Goal: Task Accomplishment & Management: Manage account settings

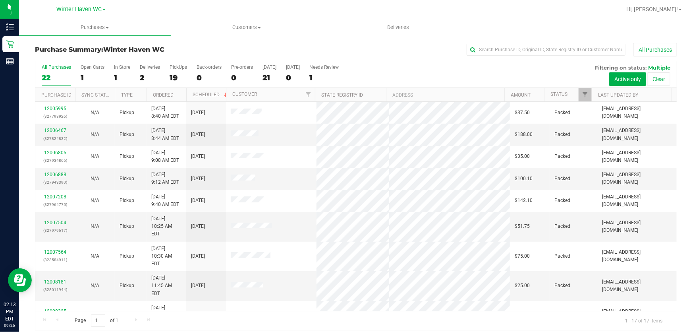
click at [405, 66] on div "All Purchases 22 Open Carts 1 In Store 1 Deliveries 2 PickUps 19 Back-orders 0 …" at bounding box center [355, 64] width 641 height 6
click at [395, 72] on div "All Purchases 22 Open Carts 1 In Store 1 Deliveries 2 PickUps 19 Back-orders 0 …" at bounding box center [355, 74] width 641 height 27
click at [176, 78] on div "19" at bounding box center [178, 77] width 17 height 9
click at [0, 0] on input "PickUps 19" at bounding box center [0, 0] width 0 height 0
click at [410, 43] on div "All Purchases" at bounding box center [463, 50] width 428 height 14
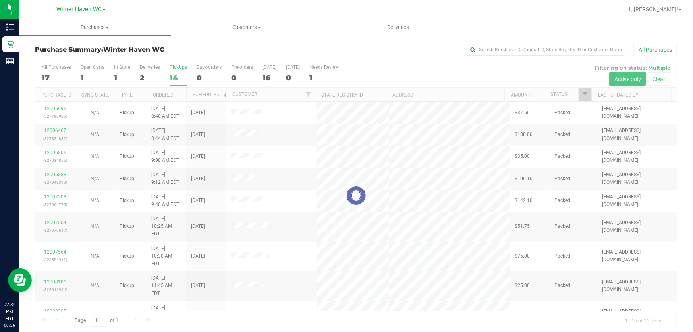
click at [436, 73] on div at bounding box center [355, 195] width 641 height 269
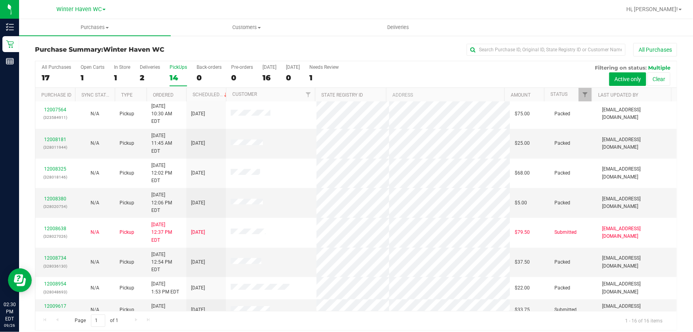
scroll to position [6, 0]
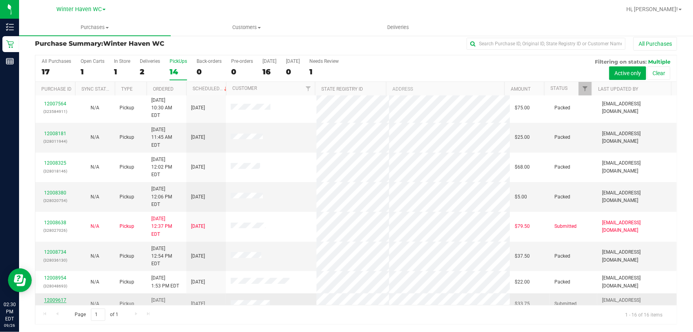
click at [52, 297] on link "12009617" at bounding box center [55, 300] width 22 height 6
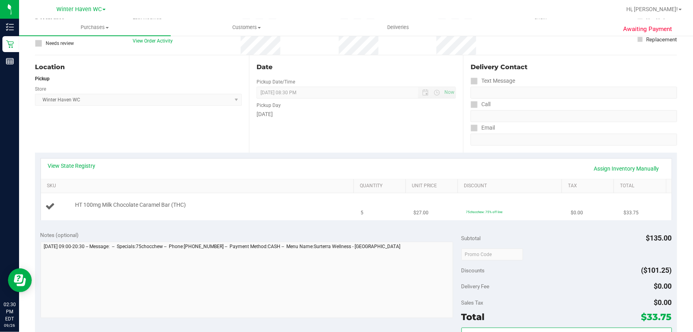
scroll to position [78, 0]
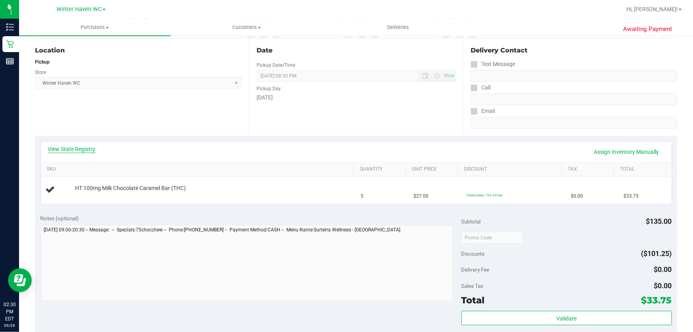
click at [78, 147] on link "View State Registry" at bounding box center [72, 149] width 48 height 8
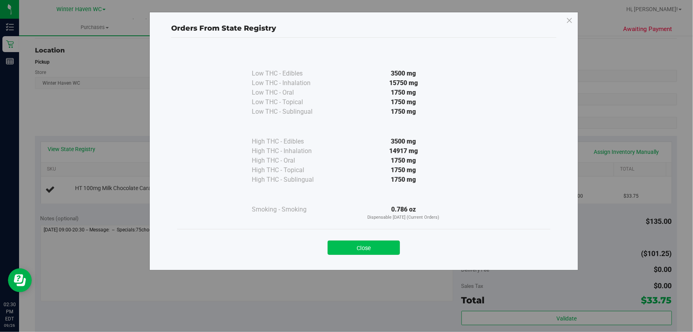
click at [371, 246] on button "Close" at bounding box center [364, 247] width 72 height 14
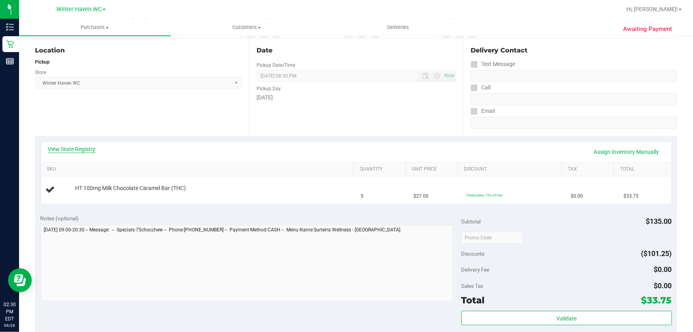
click at [86, 151] on link "View State Registry" at bounding box center [72, 149] width 48 height 8
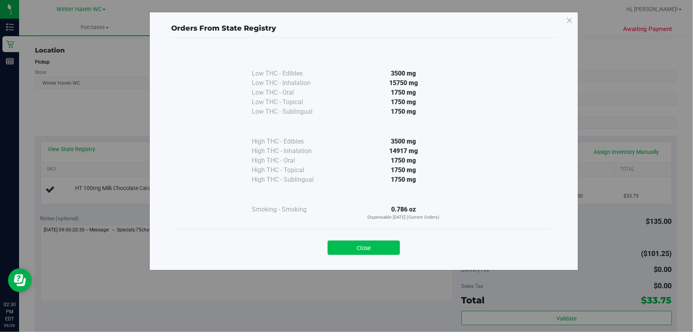
click at [376, 252] on button "Close" at bounding box center [364, 247] width 72 height 14
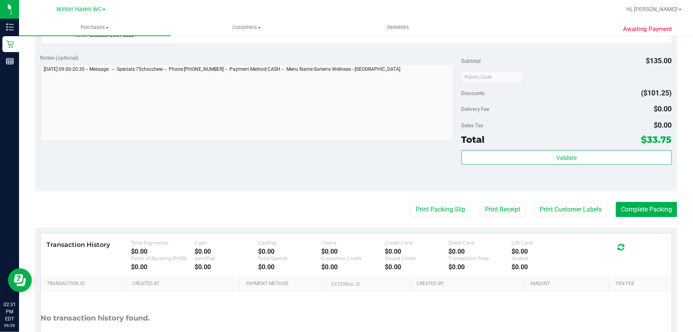
scroll to position [259, 0]
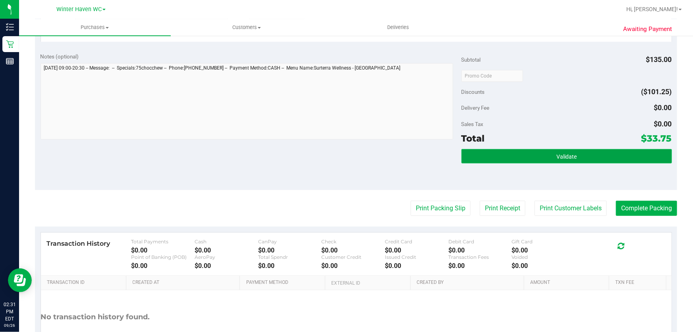
click at [542, 151] on button "Validate" at bounding box center [567, 156] width 211 height 14
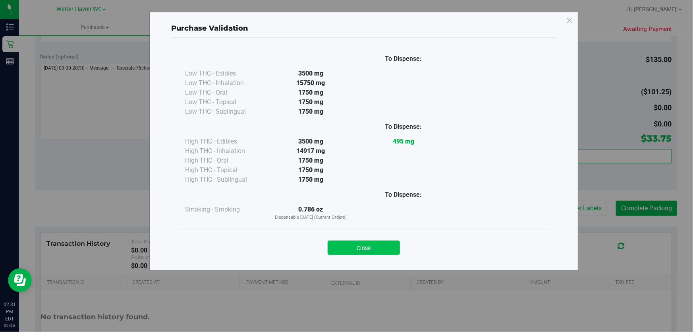
click at [372, 243] on button "Close" at bounding box center [364, 247] width 72 height 14
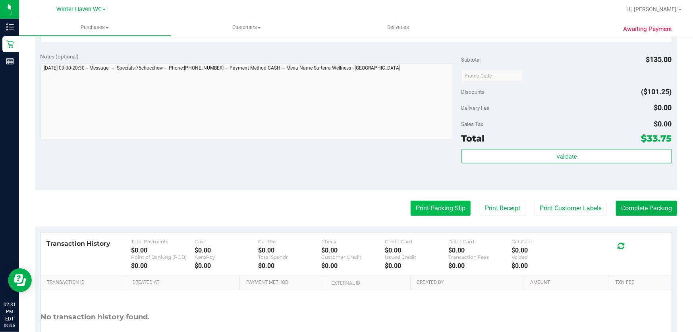
click at [416, 203] on button "Print Packing Slip" at bounding box center [441, 208] width 60 height 15
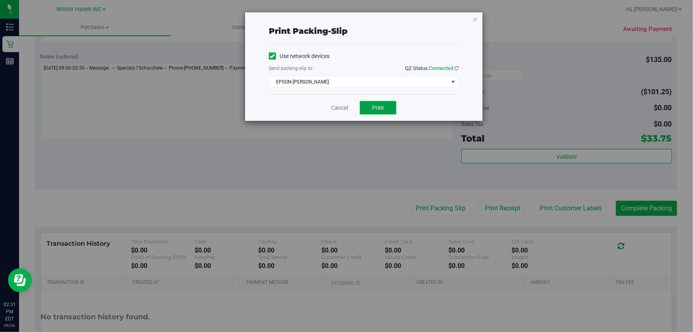
click at [384, 104] on span "Print" at bounding box center [378, 107] width 12 height 6
click at [335, 107] on link "Cancel" at bounding box center [339, 108] width 17 height 8
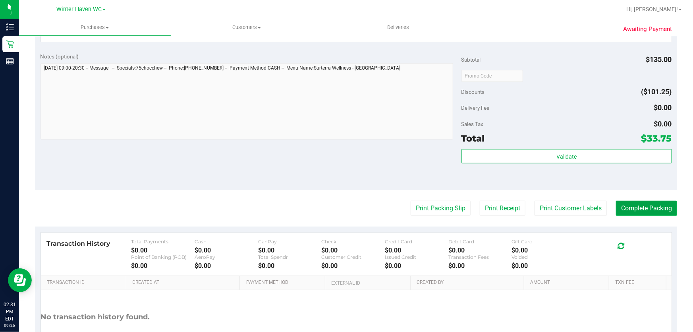
click at [642, 210] on button "Complete Packing" at bounding box center [646, 208] width 61 height 15
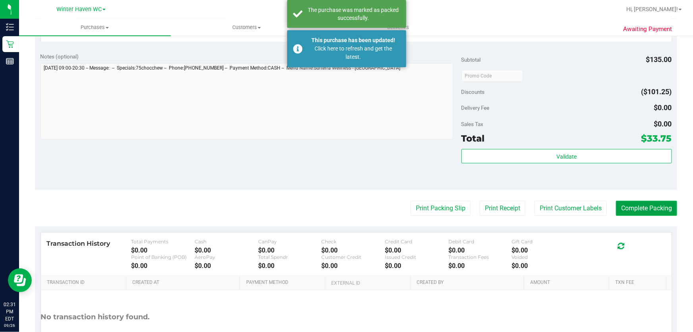
click at [642, 210] on button "Complete Packing" at bounding box center [646, 208] width 61 height 15
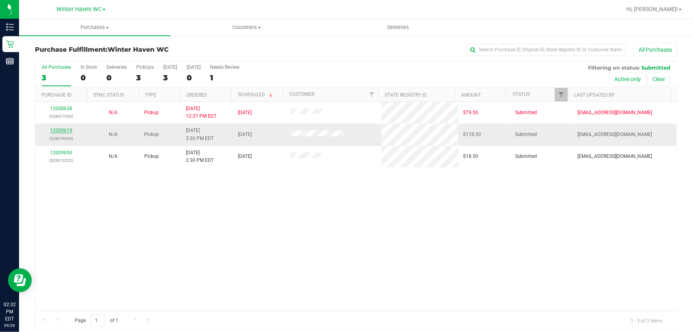
click at [61, 131] on link "12009619" at bounding box center [61, 131] width 22 height 6
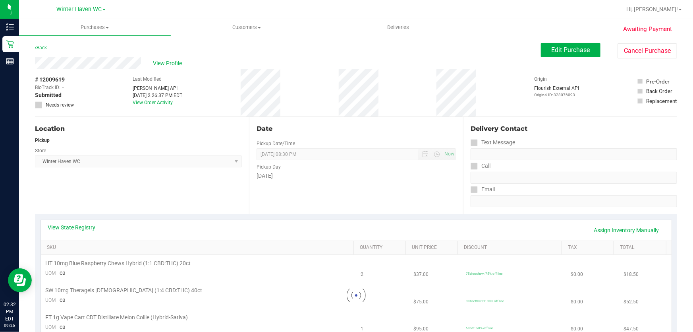
click at [400, 180] on div "Date Pickup Date/Time [DATE] Now [DATE] 08:30 PM Now Pickup Day [DATE]" at bounding box center [356, 165] width 214 height 97
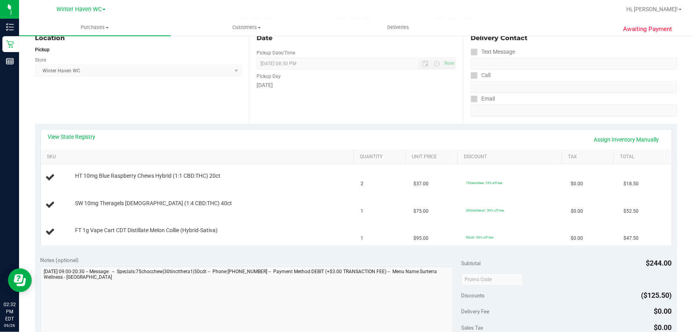
scroll to position [108, 0]
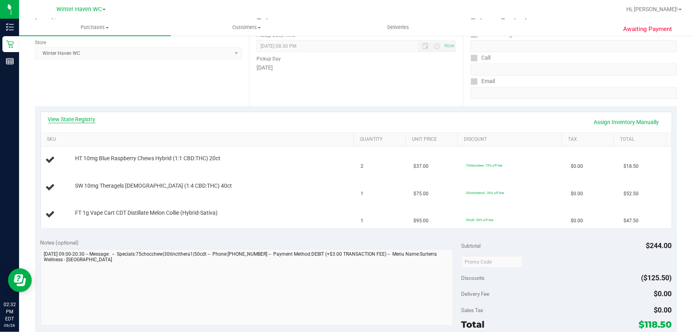
click at [90, 119] on link "View State Registry" at bounding box center [72, 119] width 48 height 8
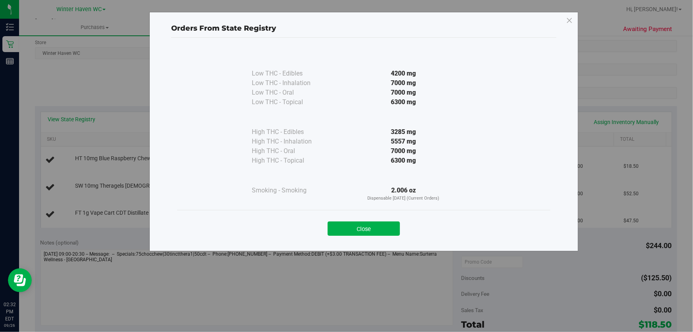
click at [339, 113] on div at bounding box center [403, 117] width 145 height 20
click at [371, 223] on button "Close" at bounding box center [364, 228] width 72 height 14
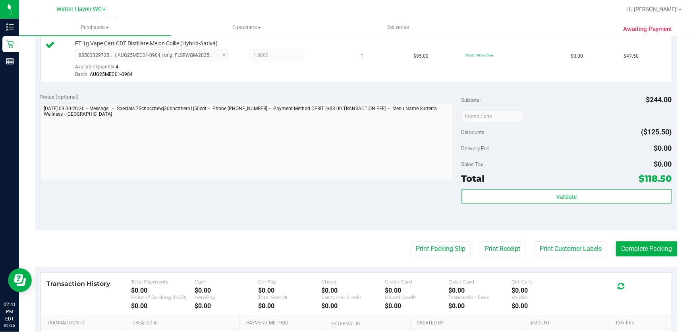
scroll to position [316, 0]
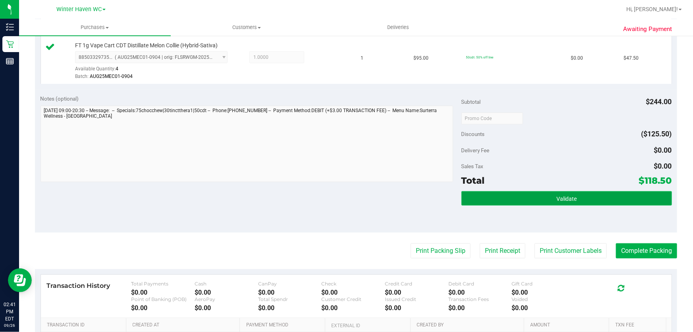
click at [580, 194] on button "Validate" at bounding box center [567, 198] width 211 height 14
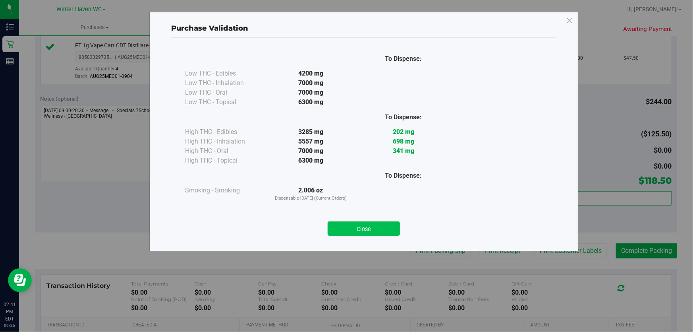
click at [372, 232] on button "Close" at bounding box center [364, 228] width 72 height 14
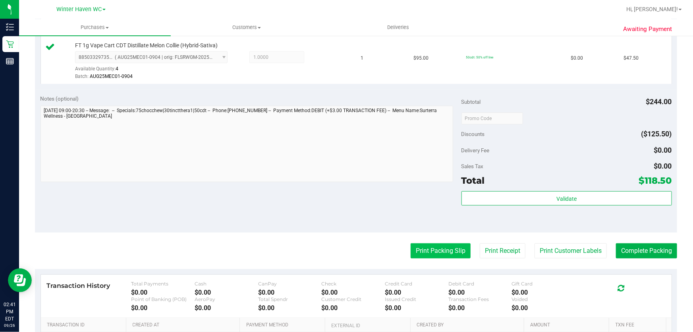
click at [437, 251] on button "Print Packing Slip" at bounding box center [441, 250] width 60 height 15
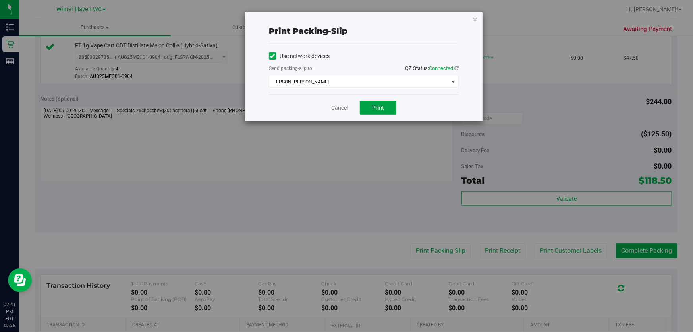
click at [384, 111] on button "Print" at bounding box center [378, 108] width 37 height 14
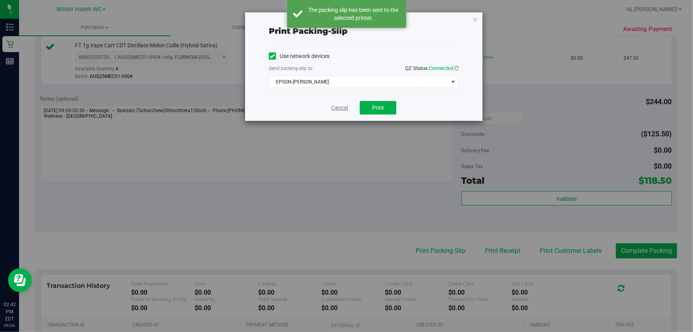
click at [342, 104] on link "Cancel" at bounding box center [339, 108] width 17 height 8
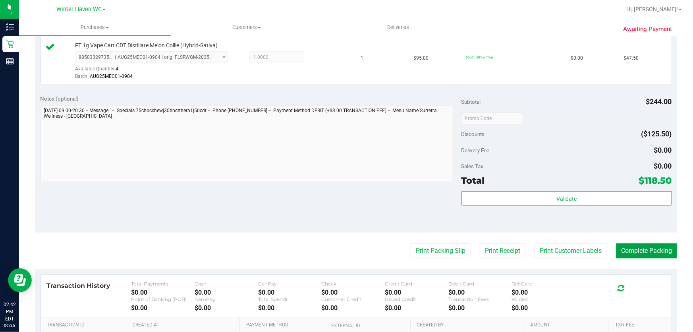
click at [644, 245] on button "Complete Packing" at bounding box center [646, 250] width 61 height 15
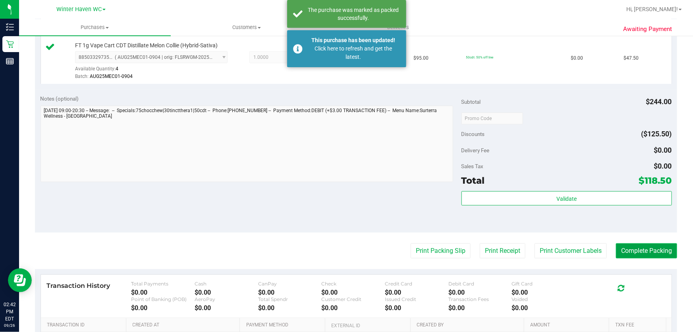
click at [650, 250] on button "Complete Packing" at bounding box center [646, 250] width 61 height 15
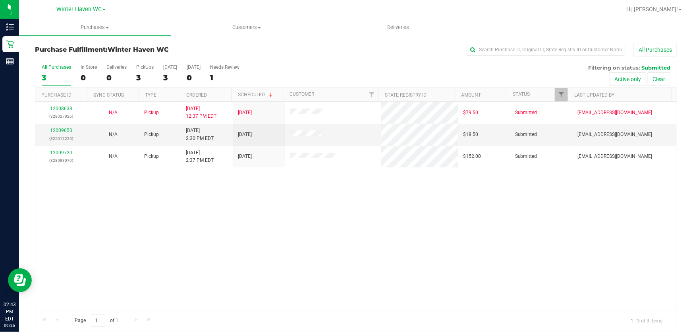
click at [248, 216] on div "12008638 (328027026) N/A Pickup [DATE] 12:37 PM EDT 9/26/2025 $79.50 Submitted …" at bounding box center [355, 206] width 641 height 209
click at [65, 128] on link "12009650" at bounding box center [61, 131] width 22 height 6
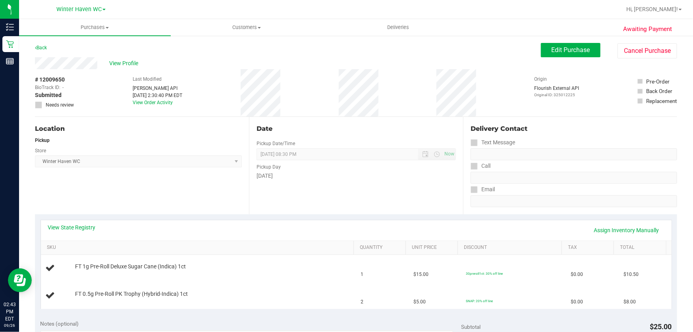
click at [321, 178] on div "[DATE]" at bounding box center [356, 176] width 199 height 8
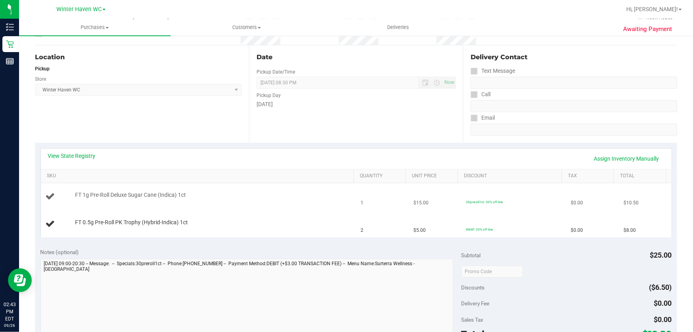
scroll to position [72, 0]
click at [81, 153] on link "View State Registry" at bounding box center [72, 155] width 48 height 8
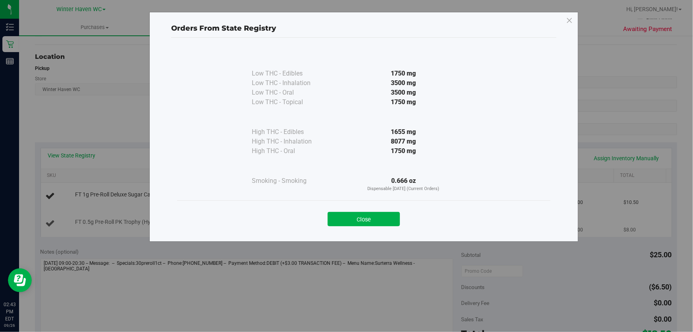
click at [375, 219] on button "Close" at bounding box center [364, 219] width 72 height 14
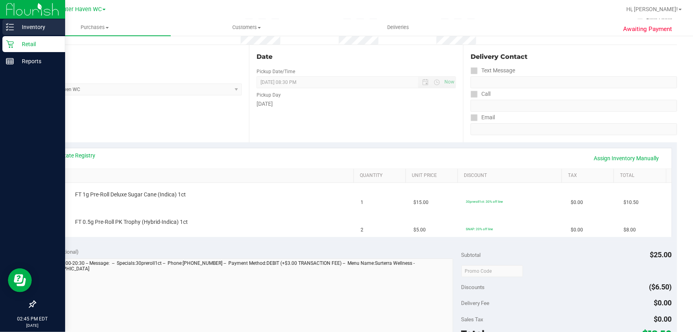
click at [24, 21] on div "Inventory" at bounding box center [33, 27] width 63 height 16
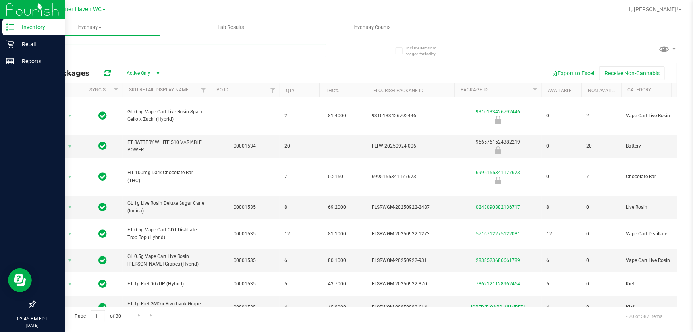
click at [246, 52] on input "text" at bounding box center [181, 50] width 292 height 12
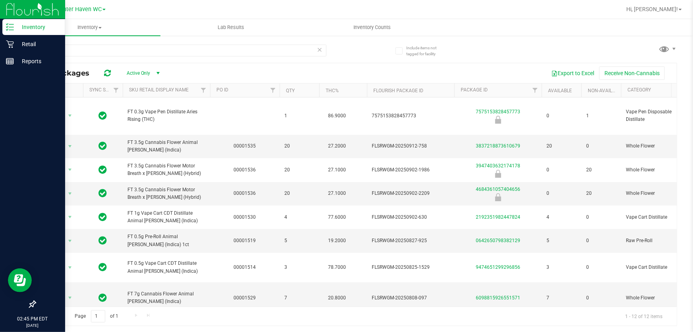
click at [494, 45] on div "arr All Packages Active Only Active Only Lab Samples Locked All External Intern…" at bounding box center [356, 181] width 642 height 289
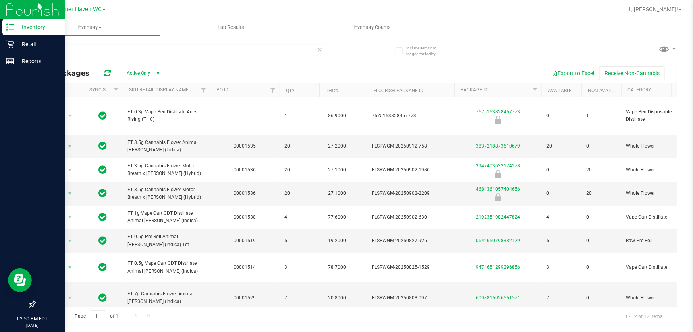
click at [133, 49] on input "arr" at bounding box center [181, 50] width 292 height 12
type input "rhb"
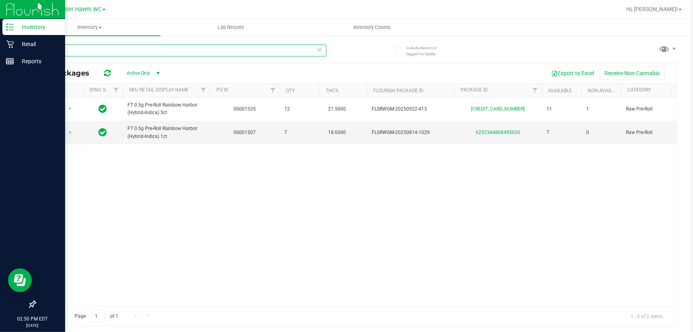
click at [133, 49] on input "rhb" at bounding box center [181, 50] width 292 height 12
click at [167, 250] on div "Action Action Global inventory Package audit log Print package label Print prod…" at bounding box center [355, 201] width 641 height 209
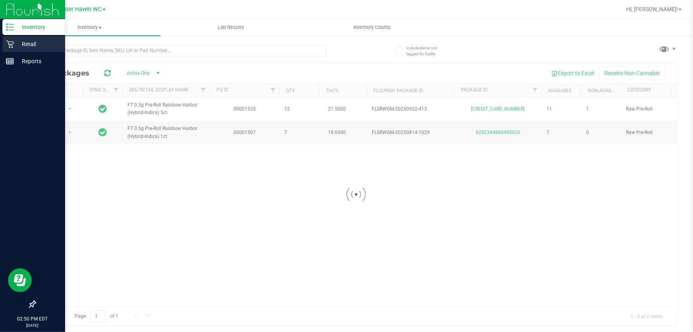
click at [29, 45] on p "Retail" at bounding box center [38, 44] width 48 height 10
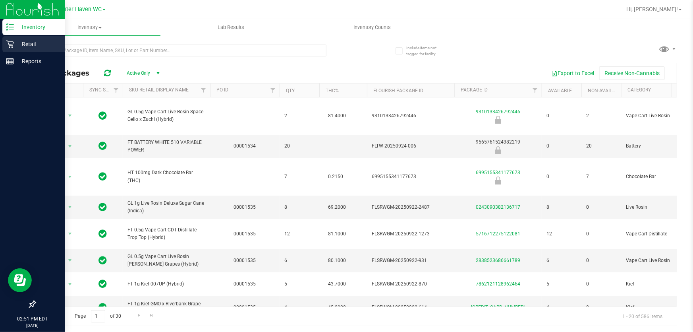
click at [35, 43] on p "Retail" at bounding box center [38, 44] width 48 height 10
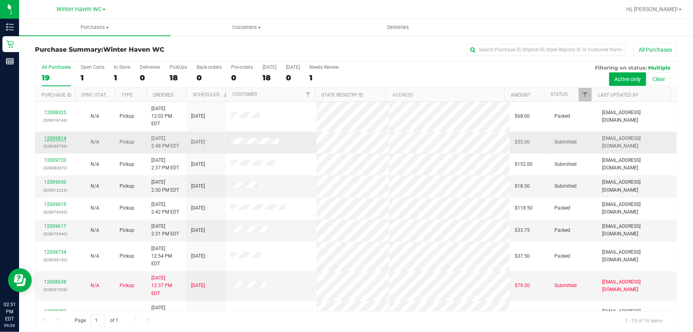
click at [56, 135] on link "12009814" at bounding box center [55, 138] width 22 height 6
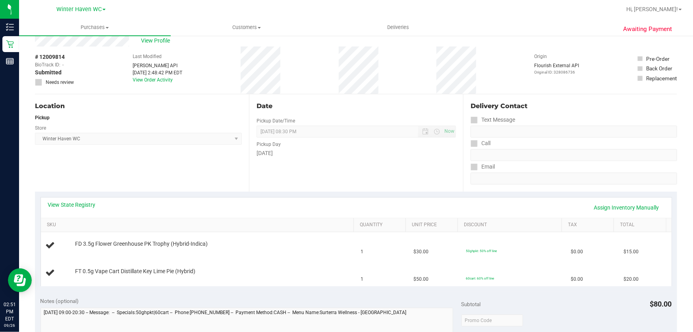
scroll to position [144, 0]
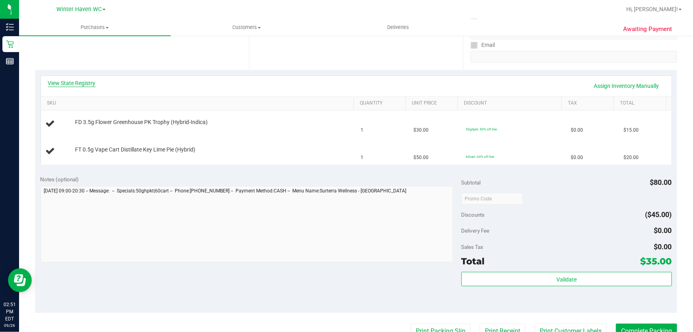
click at [79, 83] on link "View State Registry" at bounding box center [72, 83] width 48 height 8
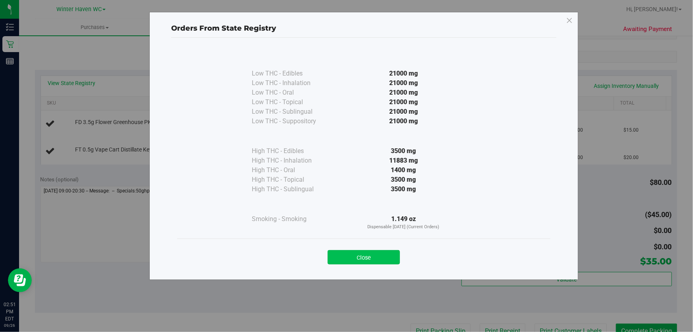
click at [382, 256] on button "Close" at bounding box center [364, 257] width 72 height 14
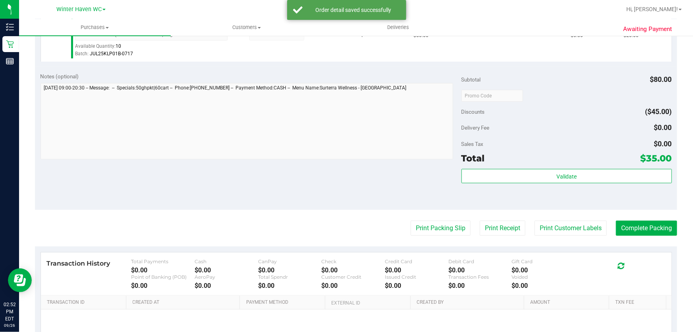
scroll to position [288, 0]
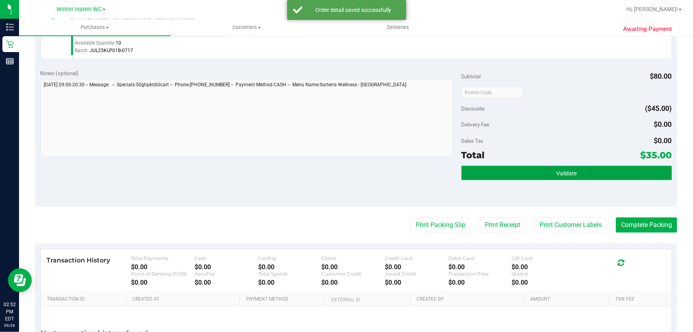
click at [588, 173] on button "Validate" at bounding box center [567, 173] width 211 height 14
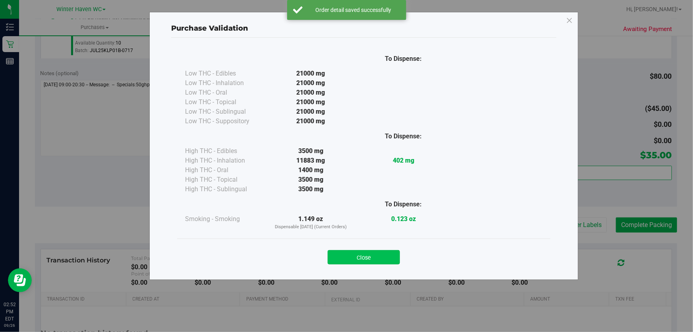
click at [357, 253] on button "Close" at bounding box center [364, 257] width 72 height 14
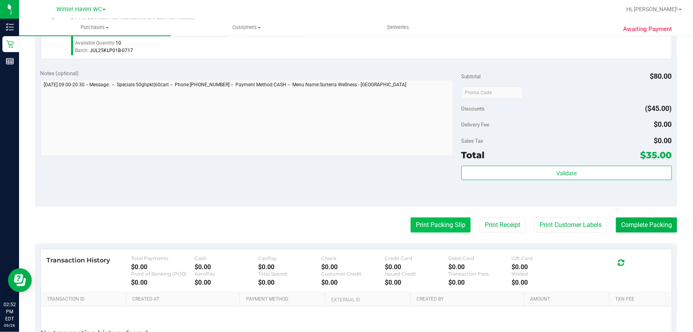
click at [442, 224] on button "Print Packing Slip" at bounding box center [441, 224] width 60 height 15
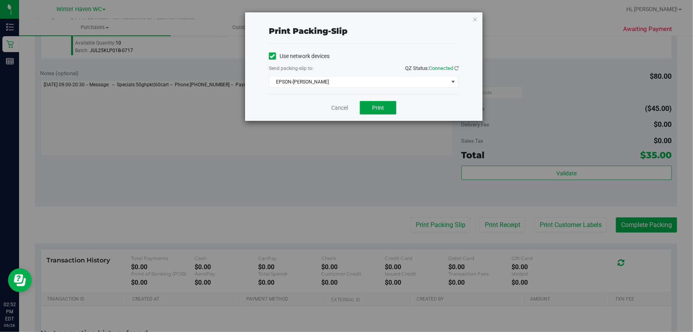
click at [382, 108] on span "Print" at bounding box center [378, 107] width 12 height 6
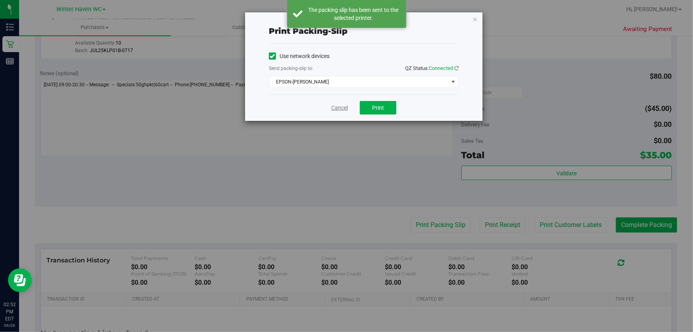
click at [344, 104] on link "Cancel" at bounding box center [339, 108] width 17 height 8
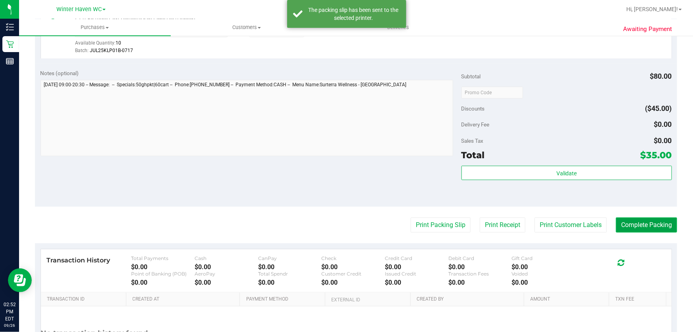
click at [647, 226] on button "Complete Packing" at bounding box center [646, 224] width 61 height 15
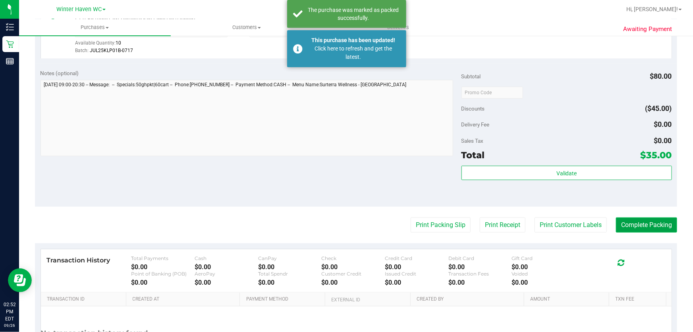
click at [659, 230] on button "Complete Packing" at bounding box center [646, 224] width 61 height 15
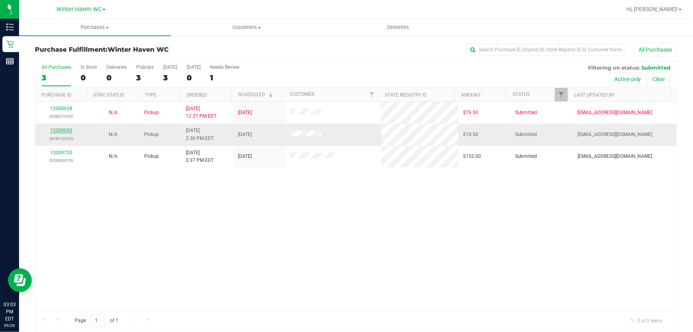
click at [65, 128] on link "12009650" at bounding box center [61, 131] width 22 height 6
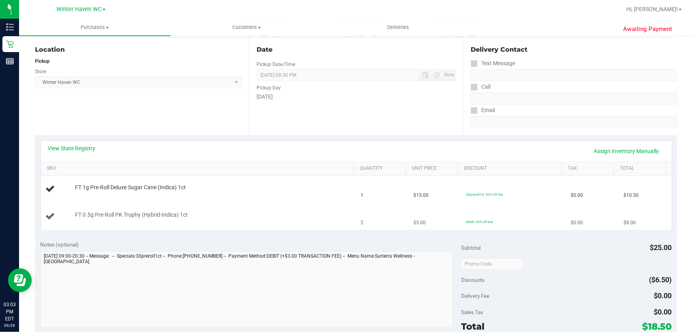
scroll to position [108, 0]
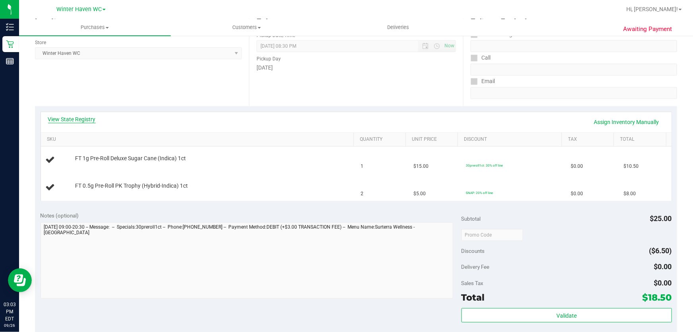
click at [75, 118] on link "View State Registry" at bounding box center [72, 119] width 48 height 8
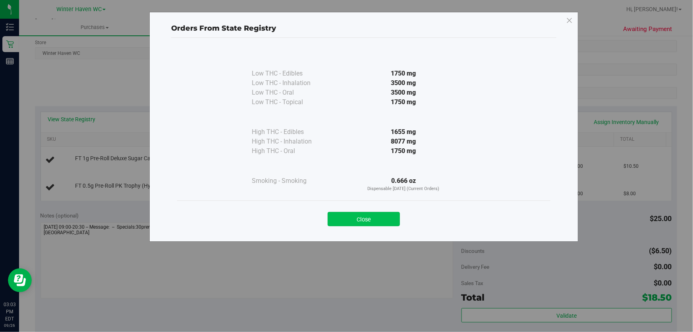
click at [372, 217] on button "Close" at bounding box center [364, 219] width 72 height 14
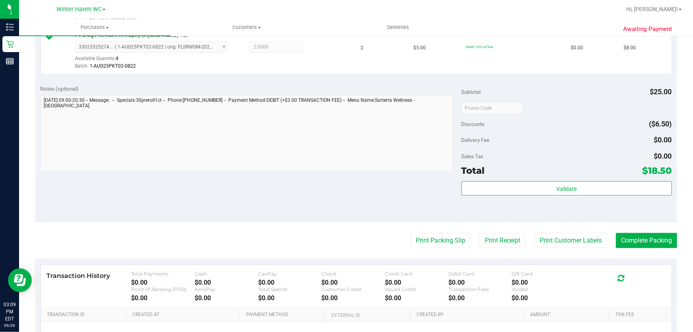
scroll to position [272, 0]
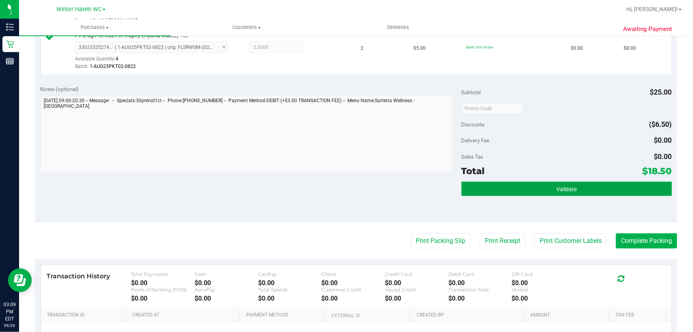
click at [588, 190] on button "Validate" at bounding box center [567, 189] width 211 height 14
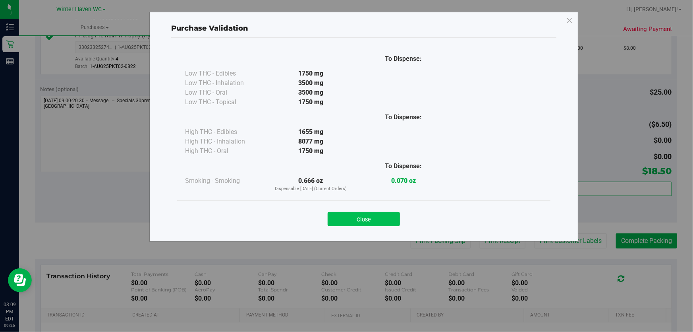
click at [367, 217] on button "Close" at bounding box center [364, 219] width 72 height 14
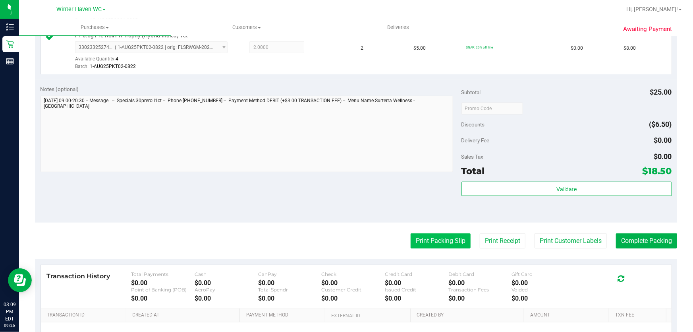
click at [439, 240] on button "Print Packing Slip" at bounding box center [441, 240] width 60 height 15
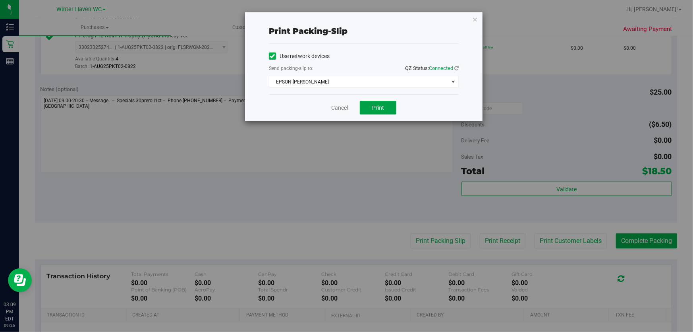
click at [386, 102] on button "Print" at bounding box center [378, 108] width 37 height 14
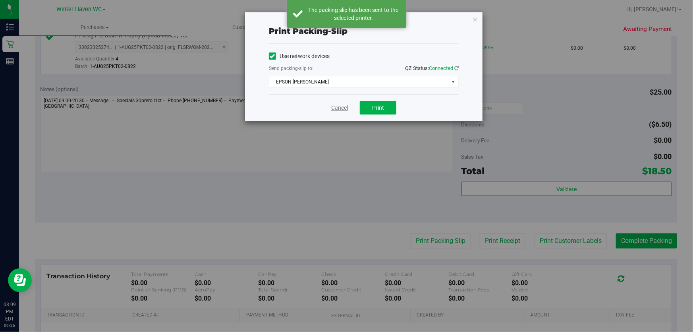
click at [342, 110] on link "Cancel" at bounding box center [339, 108] width 17 height 8
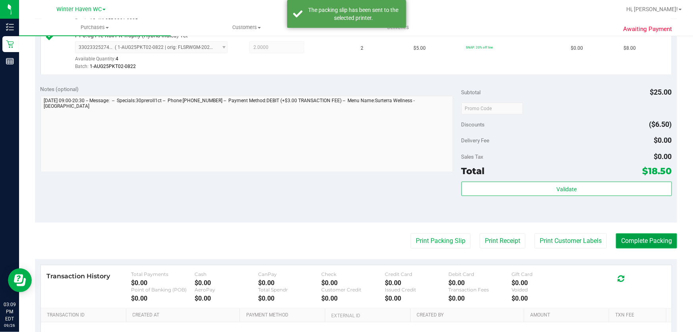
click at [644, 238] on button "Complete Packing" at bounding box center [646, 240] width 61 height 15
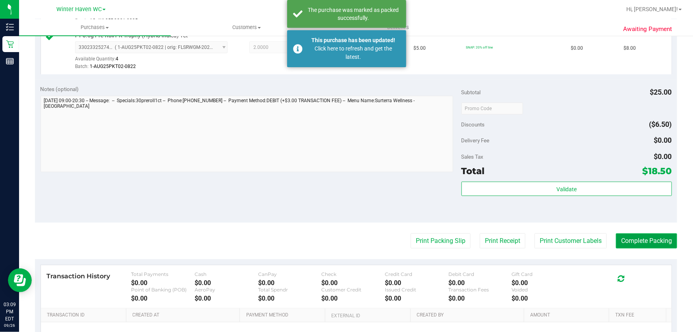
click at [646, 239] on button "Complete Packing" at bounding box center [646, 240] width 61 height 15
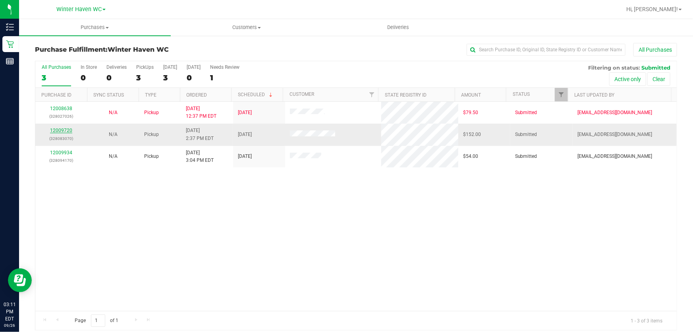
click at [61, 129] on link "12009720" at bounding box center [61, 131] width 22 height 6
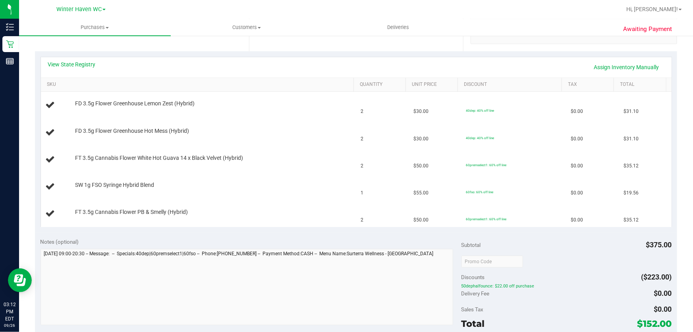
scroll to position [148, 0]
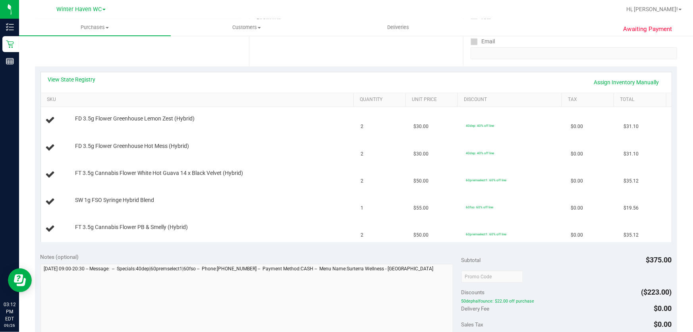
click at [313, 256] on div "Notes (optional)" at bounding box center [251, 257] width 421 height 8
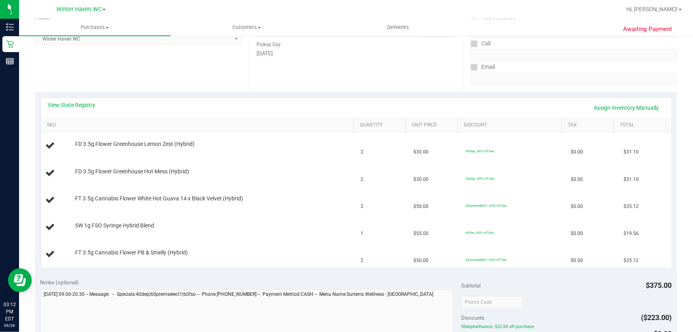
scroll to position [123, 0]
click at [87, 102] on link "View State Registry" at bounding box center [72, 104] width 48 height 8
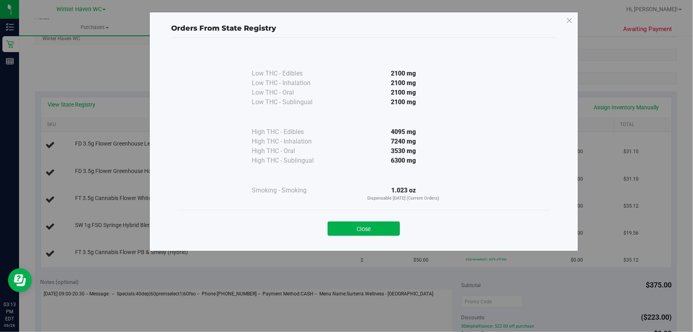
click at [360, 146] on div "3530 mg" at bounding box center [403, 151] width 145 height 10
click at [352, 226] on button "Close" at bounding box center [364, 228] width 72 height 14
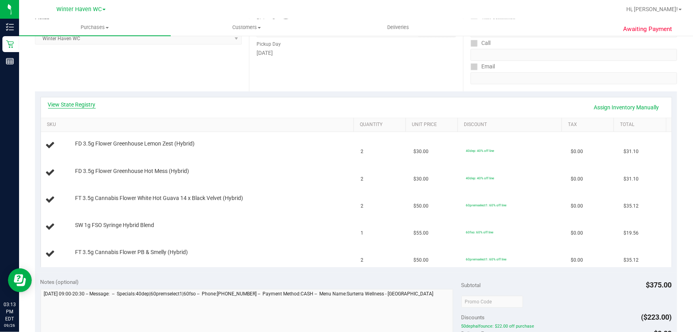
click at [90, 103] on link "View State Registry" at bounding box center [72, 104] width 48 height 8
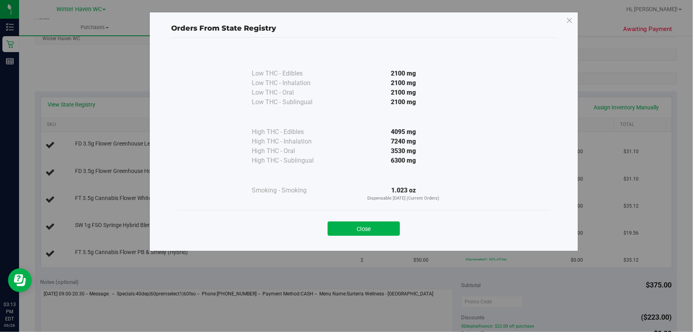
click at [365, 105] on div "2100 mg" at bounding box center [403, 102] width 145 height 10
click at [349, 85] on div "2100 mg" at bounding box center [403, 83] width 145 height 10
click at [361, 224] on button "Close" at bounding box center [364, 228] width 72 height 14
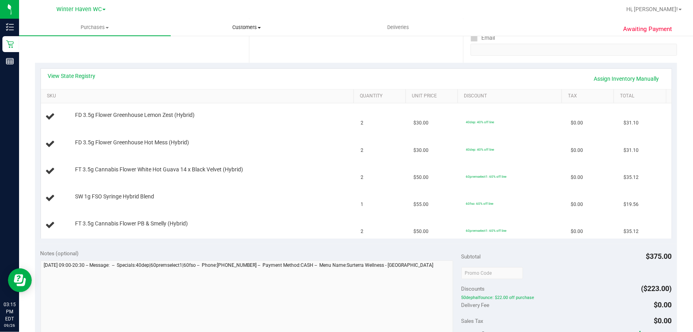
scroll to position [154, 0]
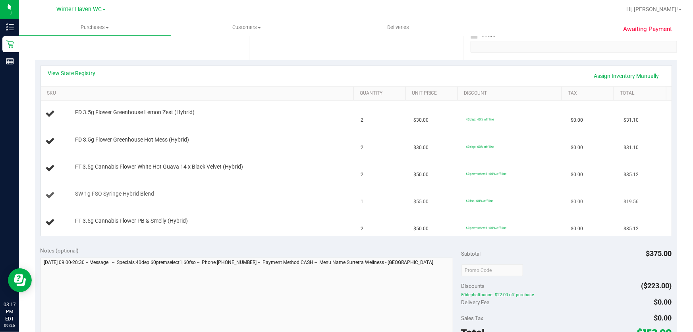
click at [281, 185] on td "SW 1g FSO Syringe Hybrid Blend" at bounding box center [198, 195] width 315 height 27
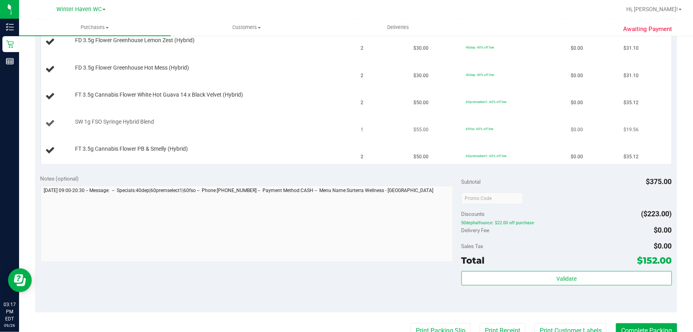
scroll to position [226, 0]
click at [263, 165] on div "View State Registry Assign Inventory Manually SKU Quantity Unit Price Discount …" at bounding box center [356, 78] width 642 height 181
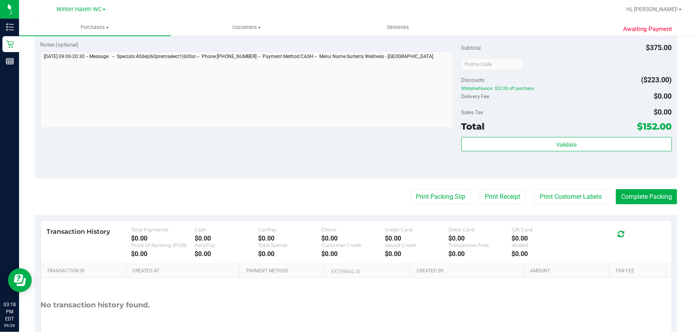
scroll to position [459, 0]
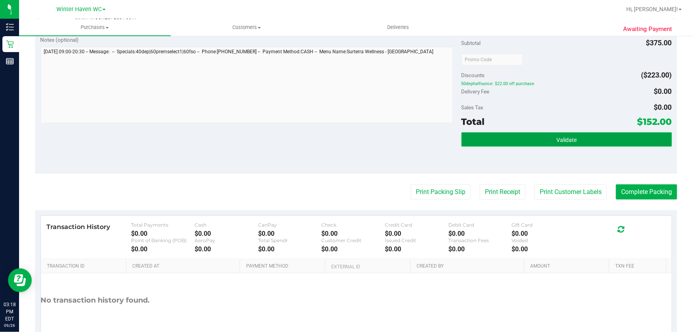
click at [560, 139] on span "Validate" at bounding box center [566, 140] width 20 height 6
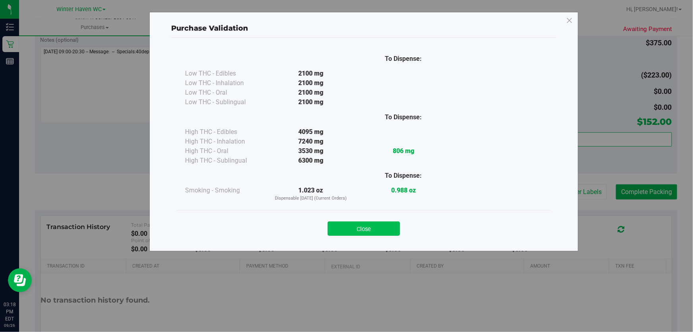
click at [373, 232] on button "Close" at bounding box center [364, 228] width 72 height 14
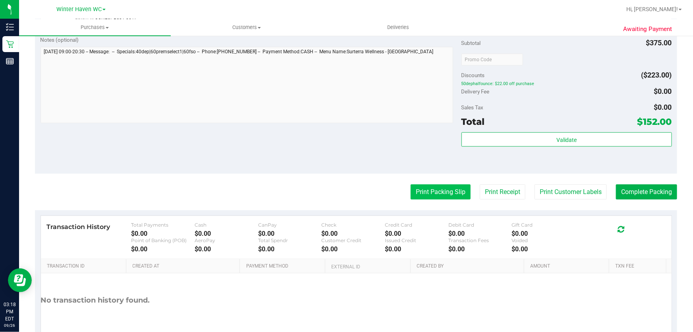
click at [441, 195] on button "Print Packing Slip" at bounding box center [441, 191] width 60 height 15
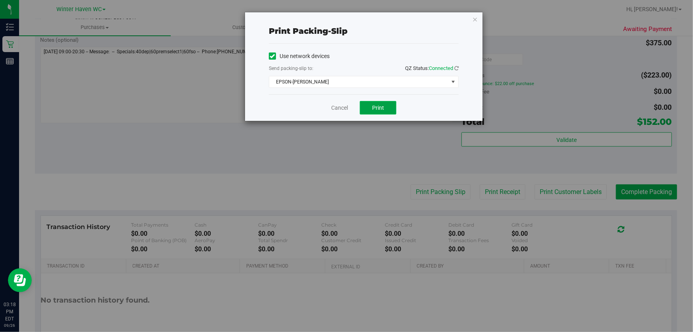
click at [381, 108] on span "Print" at bounding box center [378, 107] width 12 height 6
click at [338, 107] on link "Cancel" at bounding box center [339, 108] width 17 height 8
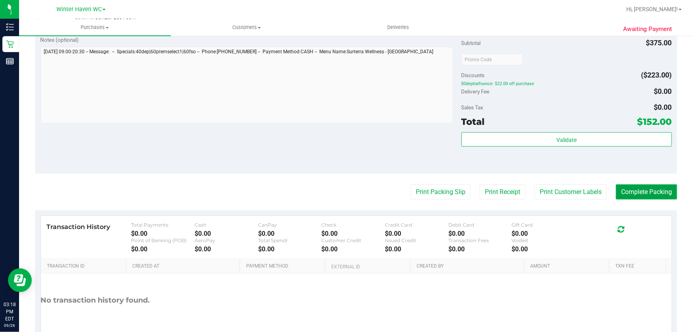
click at [645, 187] on button "Complete Packing" at bounding box center [646, 191] width 61 height 15
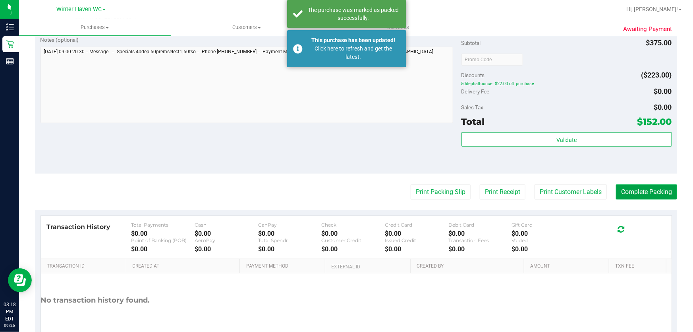
click at [646, 192] on button "Complete Packing" at bounding box center [646, 191] width 61 height 15
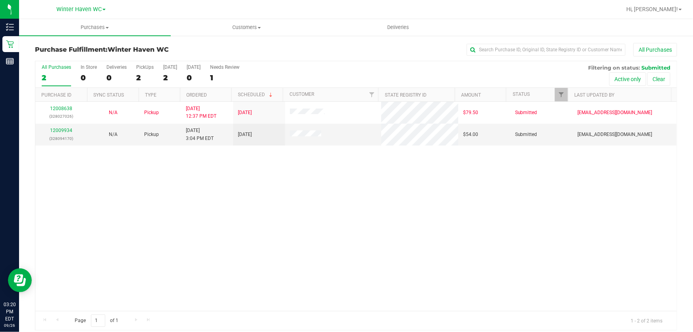
click at [347, 238] on div "12008638 (328027026) N/A Pickup [DATE] 12:37 PM EDT 9/26/2025 $79.50 Submitted …" at bounding box center [355, 206] width 641 height 209
click at [65, 129] on link "12009934" at bounding box center [61, 131] width 22 height 6
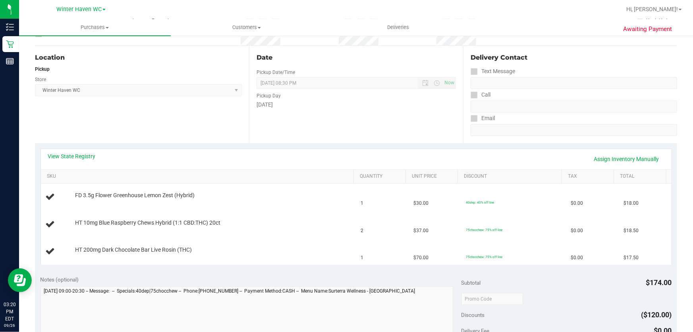
scroll to position [72, 0]
click at [232, 119] on div "Location Pickup Store [GEOGRAPHIC_DATA] WC Select Store [PERSON_NAME][GEOGRAPHI…" at bounding box center [142, 93] width 214 height 97
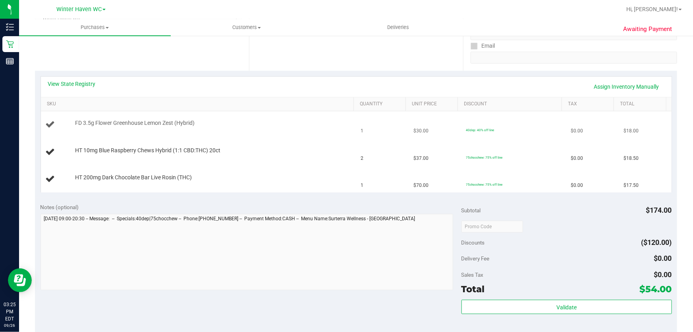
scroll to position [144, 0]
click at [68, 83] on link "View State Registry" at bounding box center [72, 83] width 48 height 8
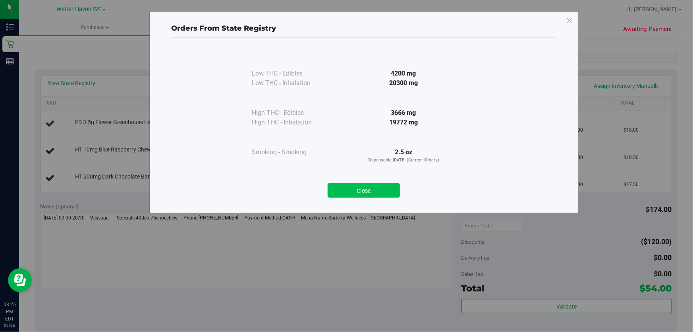
click at [377, 185] on button "Close" at bounding box center [364, 190] width 72 height 14
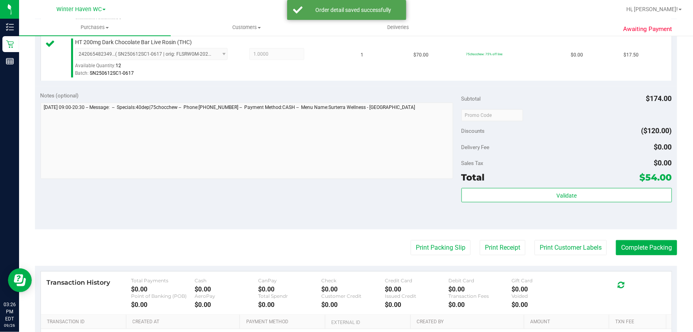
scroll to position [315, 0]
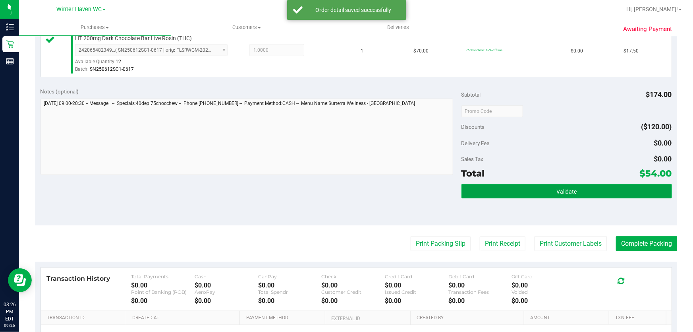
click at [591, 195] on button "Validate" at bounding box center [567, 191] width 211 height 14
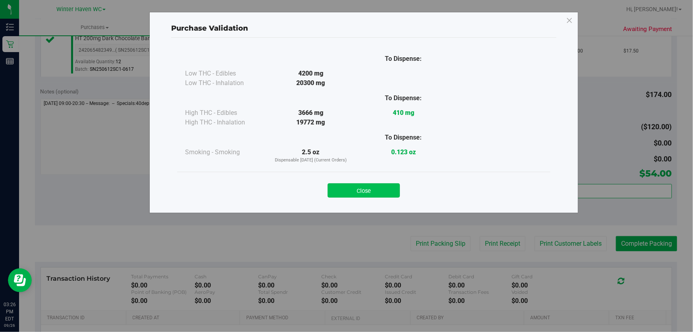
click at [381, 190] on button "Close" at bounding box center [364, 190] width 72 height 14
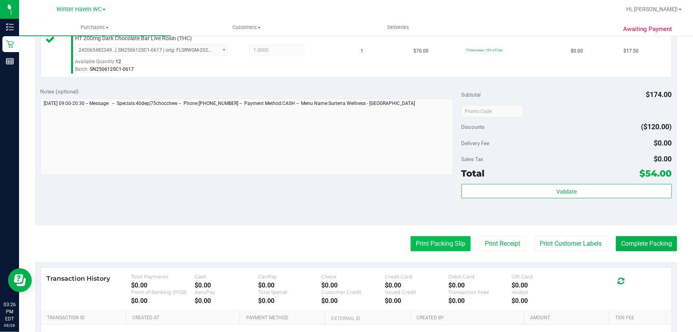
click at [437, 248] on button "Print Packing Slip" at bounding box center [441, 243] width 60 height 15
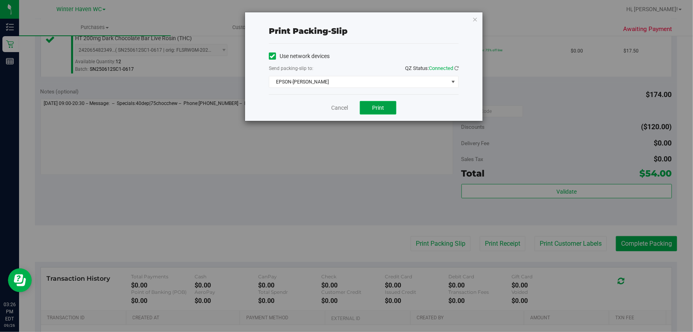
click at [381, 108] on span "Print" at bounding box center [378, 107] width 12 height 6
click at [332, 107] on link "Cancel" at bounding box center [339, 108] width 17 height 8
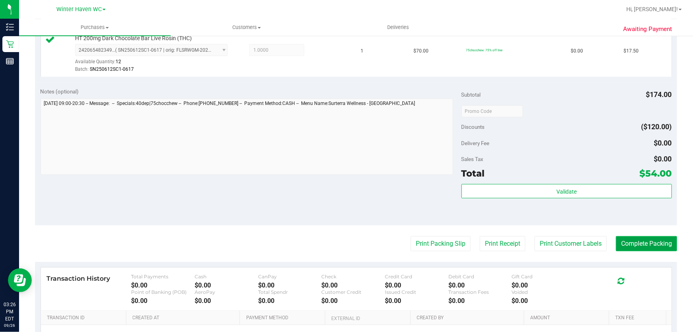
click at [649, 242] on button "Complete Packing" at bounding box center [646, 243] width 61 height 15
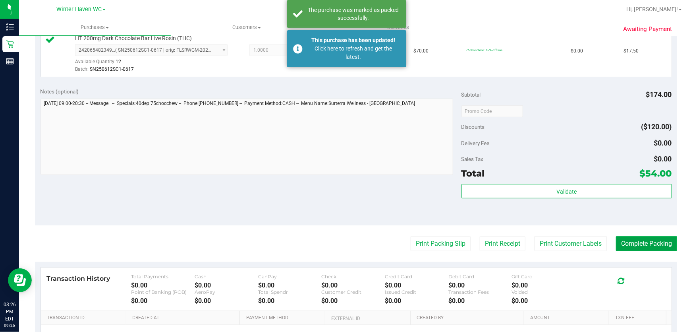
click at [649, 242] on button "Complete Packing" at bounding box center [646, 243] width 61 height 15
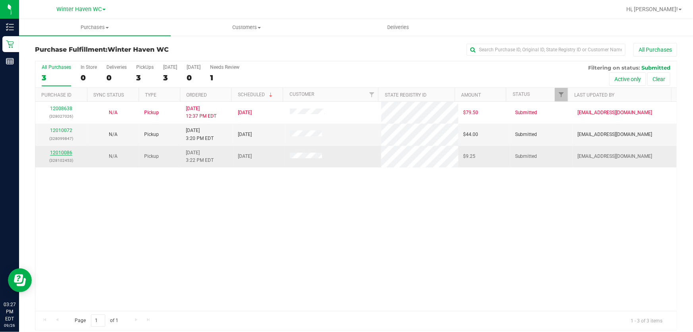
click at [61, 152] on link "12010086" at bounding box center [61, 153] width 22 height 6
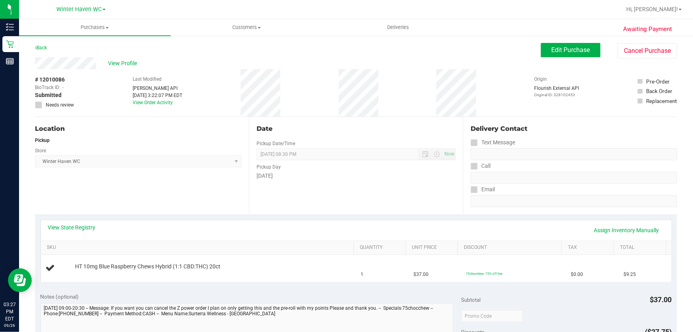
click at [508, 70] on div "# 12010086 BioTrack ID: - Submitted Needs review Last Modified [PERSON_NAME] AP…" at bounding box center [356, 92] width 642 height 47
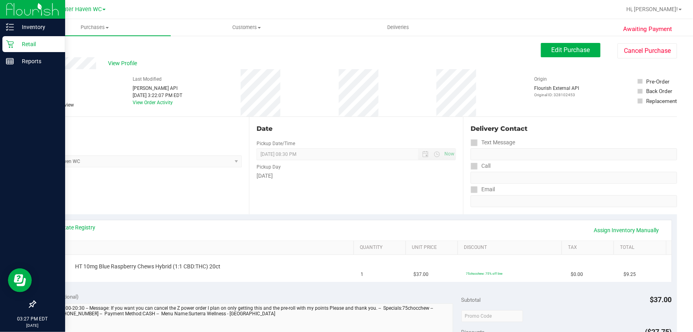
click at [28, 44] on p "Retail" at bounding box center [38, 44] width 48 height 10
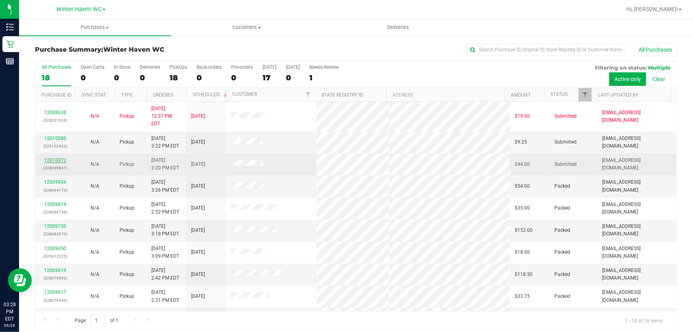
click at [55, 157] on link "12010072" at bounding box center [55, 160] width 22 height 6
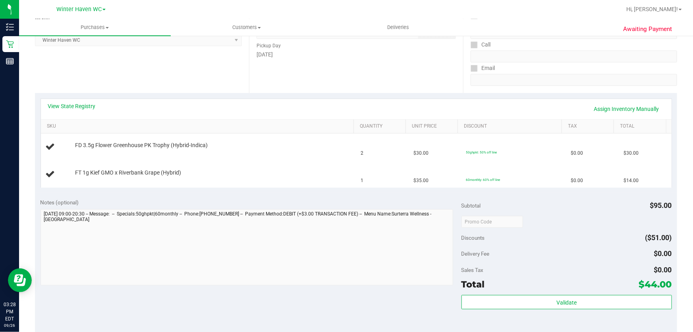
scroll to position [108, 0]
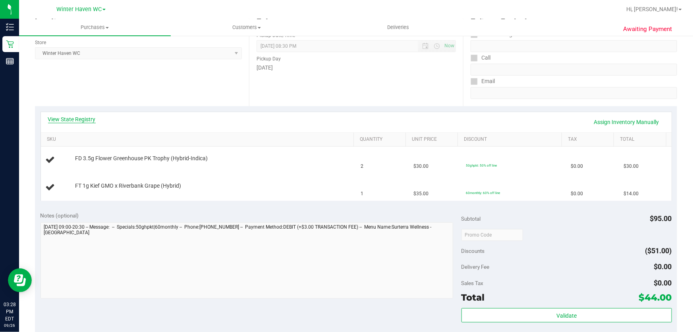
click at [73, 118] on link "View State Registry" at bounding box center [72, 119] width 48 height 8
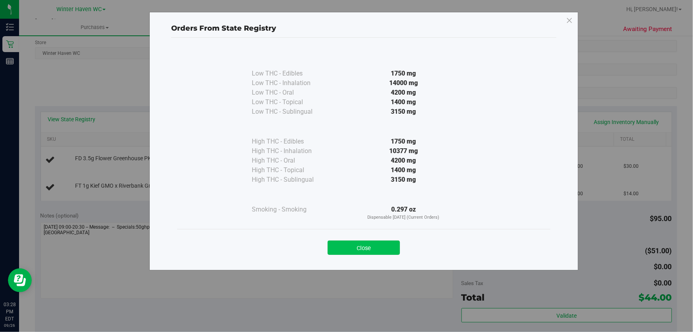
click at [381, 249] on button "Close" at bounding box center [364, 247] width 72 height 14
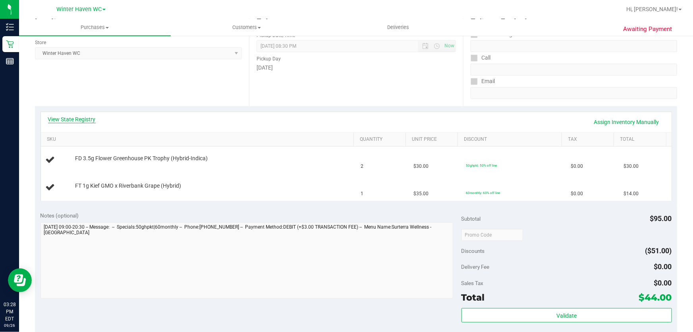
click at [91, 116] on link "View State Registry" at bounding box center [72, 119] width 48 height 8
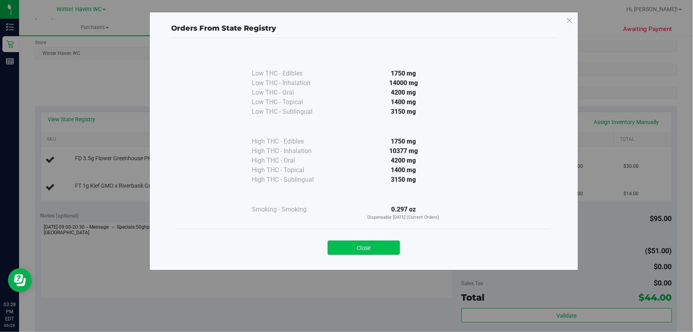
click at [378, 245] on button "Close" at bounding box center [364, 247] width 72 height 14
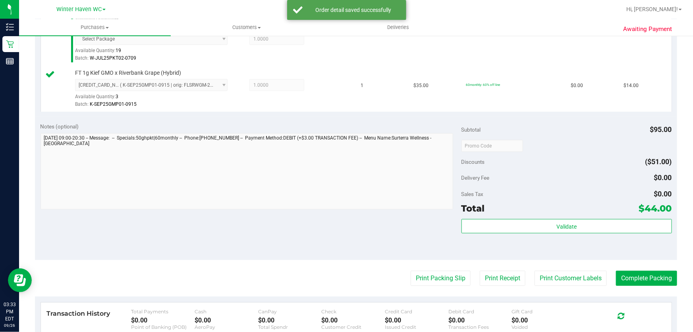
scroll to position [274, 0]
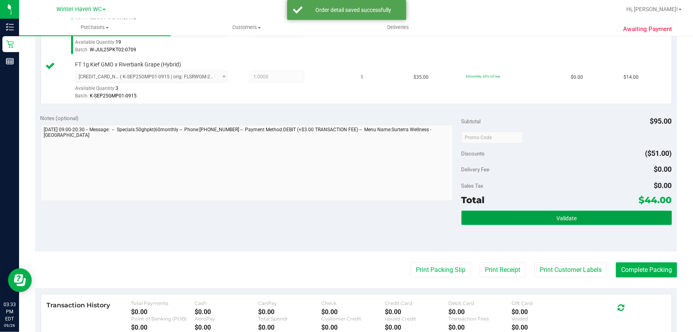
click at [598, 220] on button "Validate" at bounding box center [567, 218] width 211 height 14
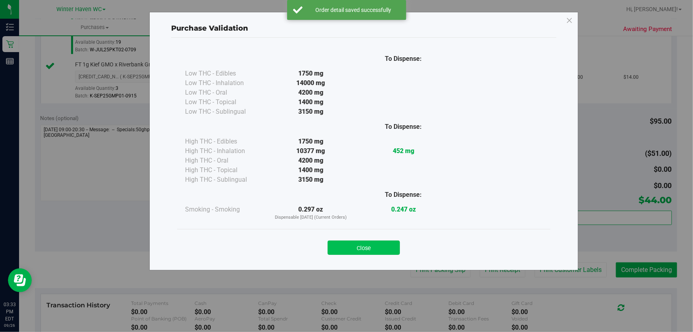
click at [373, 243] on button "Close" at bounding box center [364, 247] width 72 height 14
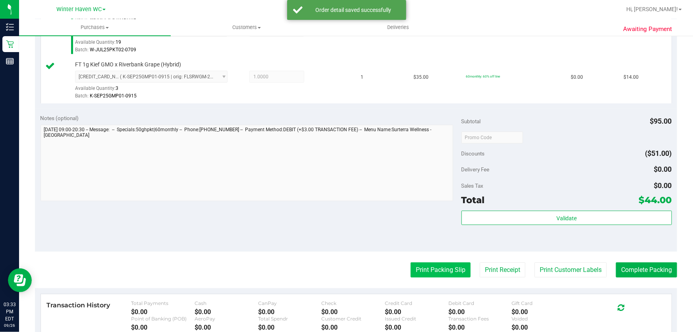
click at [431, 273] on button "Print Packing Slip" at bounding box center [441, 269] width 60 height 15
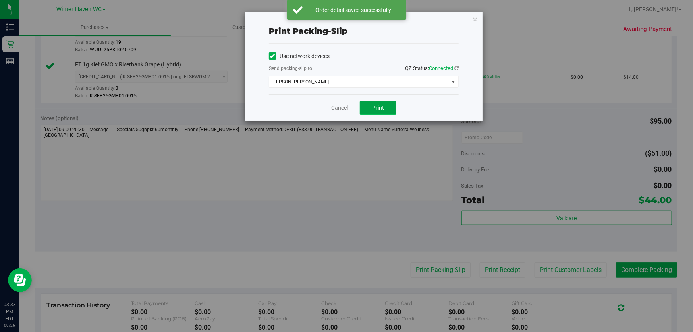
click at [377, 112] on button "Print" at bounding box center [378, 108] width 37 height 14
click at [338, 107] on link "Cancel" at bounding box center [339, 108] width 17 height 8
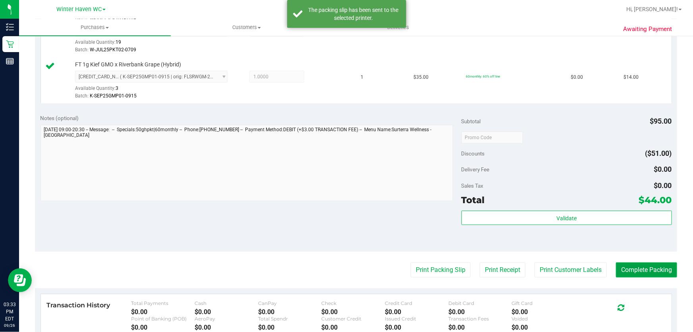
click at [622, 265] on button "Complete Packing" at bounding box center [646, 269] width 61 height 15
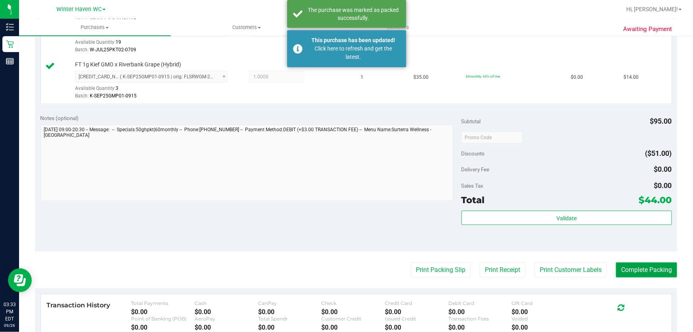
click at [622, 265] on button "Complete Packing" at bounding box center [646, 269] width 61 height 15
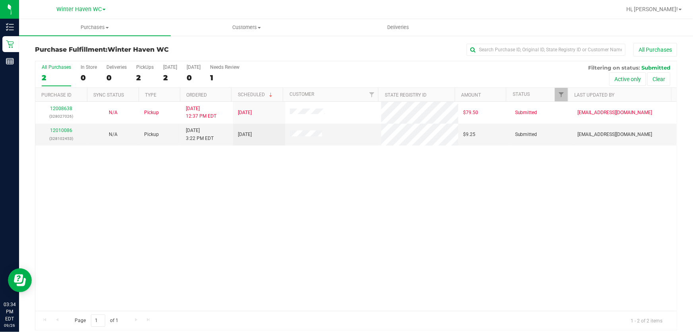
click at [370, 184] on div "12008638 (328027026) N/A Pickup [DATE] 12:37 PM EDT 9/26/2025 $79.50 Submitted …" at bounding box center [355, 206] width 641 height 209
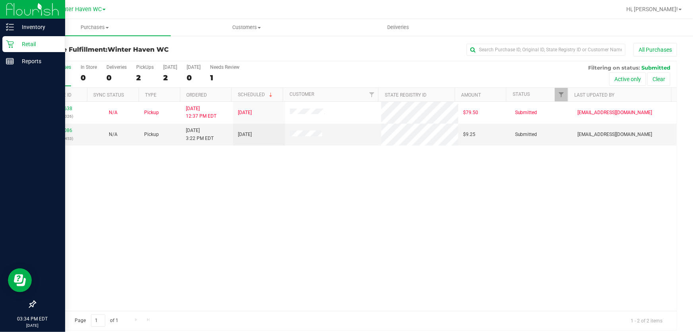
click at [33, 43] on p "Retail" at bounding box center [38, 44] width 48 height 10
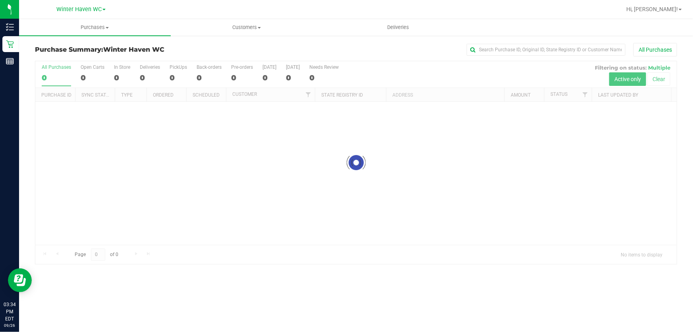
click at [445, 66] on div at bounding box center [355, 162] width 641 height 203
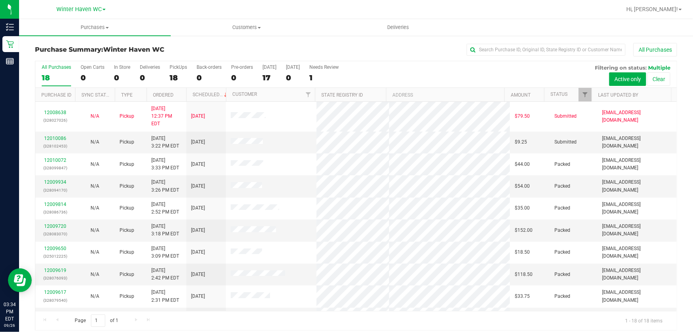
click at [434, 71] on div "All Purchases 18 Open Carts 0 In Store 0 Deliveries 0 PickUps 18 Back-orders 0 …" at bounding box center [355, 74] width 641 height 27
click at [444, 76] on div "All Purchases 18 Open Carts 0 In Store 0 Deliveries 0 PickUps 18 Back-orders 0 …" at bounding box center [355, 74] width 641 height 27
click at [439, 70] on div "All Purchases 18 Open Carts 0 In Store 0 Deliveries 0 PickUps 18 Back-orders 0 …" at bounding box center [355, 74] width 641 height 27
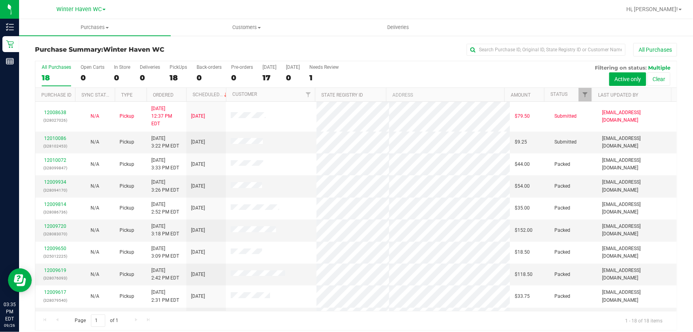
click at [334, 49] on div "All Purchases" at bounding box center [463, 50] width 428 height 14
click at [334, 48] on div "All Purchases" at bounding box center [463, 50] width 428 height 14
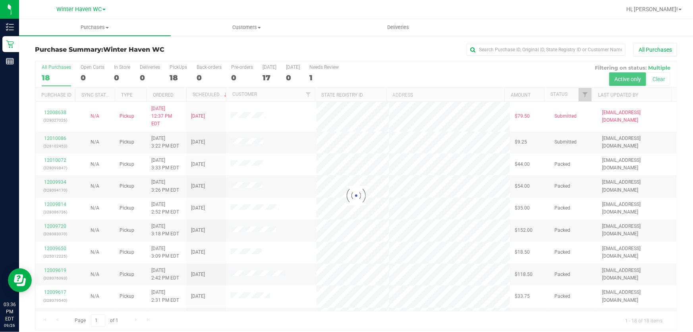
click at [385, 46] on div "All Purchases" at bounding box center [463, 50] width 428 height 14
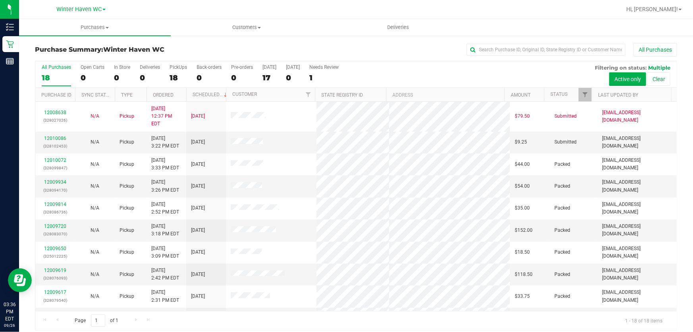
click at [385, 67] on div "All Purchases 18 Open Carts 0 In Store 0 Deliveries 0 PickUps 18 Back-orders 0 …" at bounding box center [355, 64] width 641 height 6
click at [386, 71] on div "All Purchases 18 Open Carts 0 In Store 0 Deliveries 0 PickUps 18 Back-orders 0 …" at bounding box center [355, 74] width 641 height 27
click at [386, 70] on div "All Purchases 18 Open Carts 0 In Store 0 Deliveries 0 PickUps 18 Back-orders 0 …" at bounding box center [355, 74] width 641 height 27
click at [388, 69] on div "All Purchases 18 Open Carts 0 In Store 0 Deliveries 0 PickUps 18 Back-orders 0 …" at bounding box center [355, 74] width 641 height 27
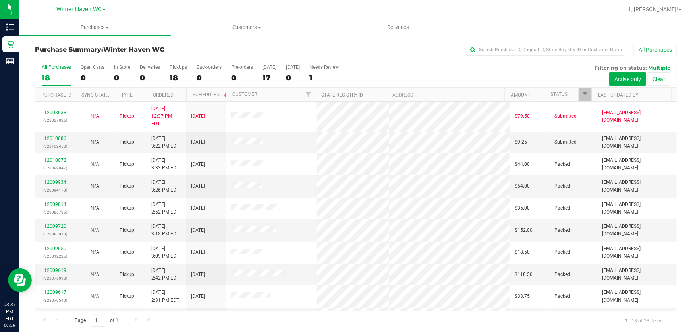
click at [387, 71] on div "All Purchases 18 Open Carts 0 In Store 0 Deliveries 0 PickUps 18 Back-orders 0 …" at bounding box center [355, 74] width 641 height 27
click at [432, 73] on div "All Purchases 18 Open Carts 0 In Store 0 Deliveries 0 PickUps 18 Back-orders 0 …" at bounding box center [355, 74] width 641 height 27
click at [393, 75] on div "All Purchases 18 Open Carts 0 In Store 0 Deliveries 0 PickUps 18 Back-orders 0 …" at bounding box center [355, 74] width 641 height 27
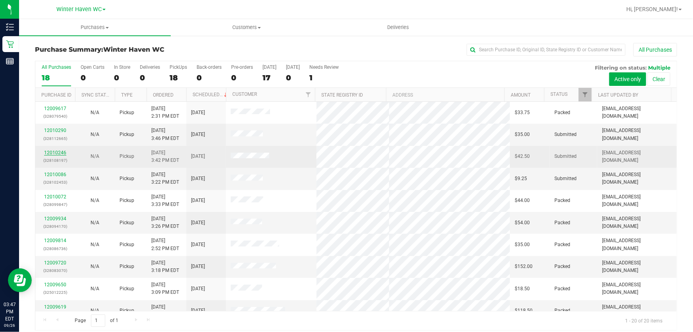
click at [50, 153] on link "12010246" at bounding box center [55, 153] width 22 height 6
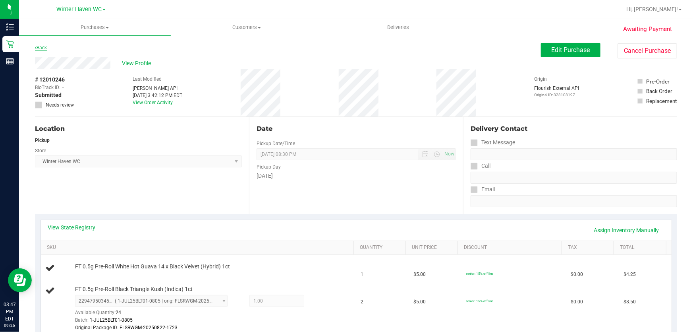
click at [44, 45] on link "Back" at bounding box center [41, 48] width 12 height 6
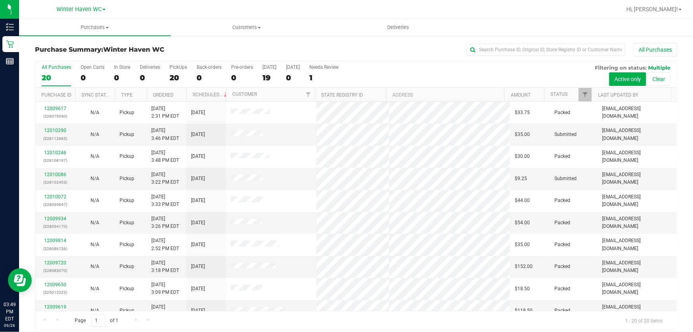
click at [261, 51] on div "All Purchases" at bounding box center [463, 50] width 428 height 14
click at [393, 67] on div "All Purchases 20 Open Carts 0 In Store 0 Deliveries 0 PickUps 20 Back-orders 0 …" at bounding box center [355, 64] width 641 height 6
click at [45, 130] on link "12010313" at bounding box center [55, 131] width 22 height 6
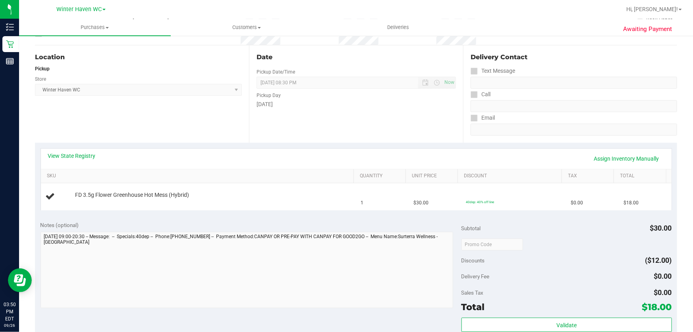
scroll to position [72, 0]
click at [88, 155] on link "View State Registry" at bounding box center [72, 155] width 48 height 8
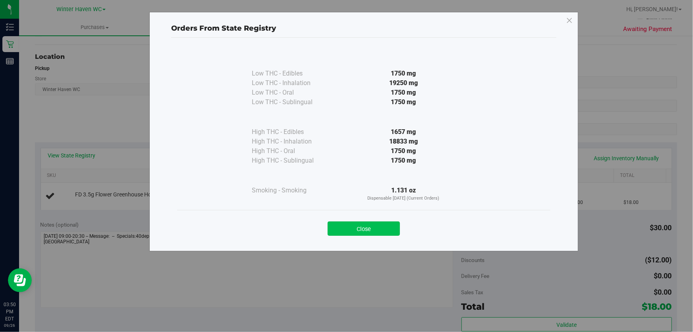
click at [391, 228] on button "Close" at bounding box center [364, 228] width 72 height 14
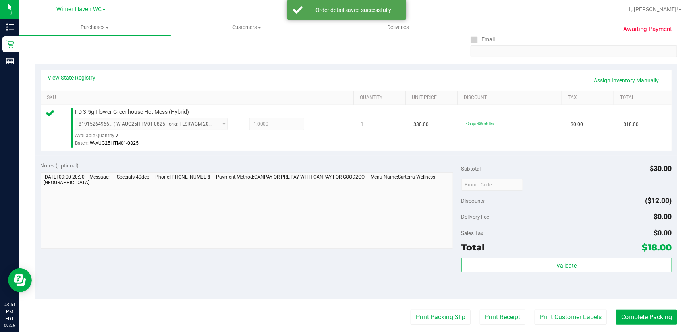
scroll to position [260, 0]
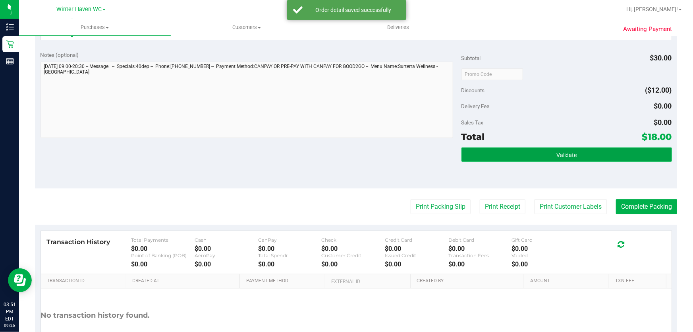
click at [607, 155] on button "Validate" at bounding box center [567, 154] width 211 height 14
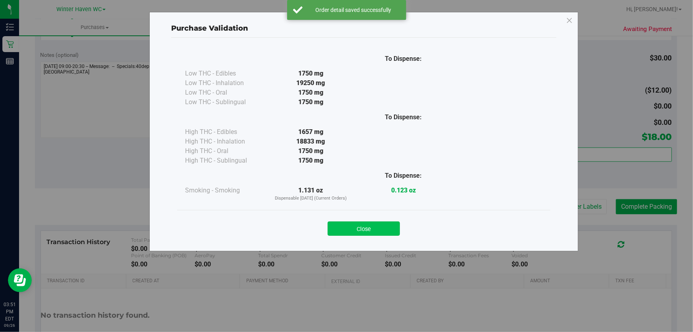
click at [373, 232] on button "Close" at bounding box center [364, 228] width 72 height 14
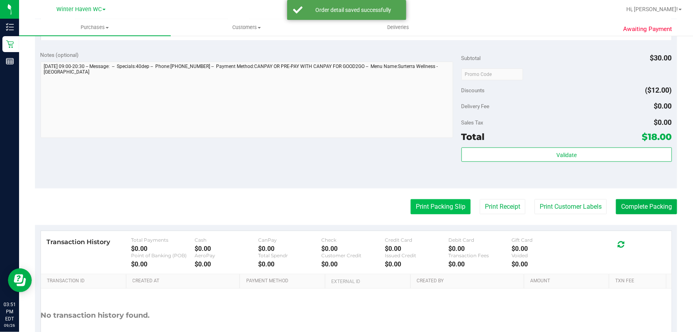
click at [433, 206] on button "Print Packing Slip" at bounding box center [441, 206] width 60 height 15
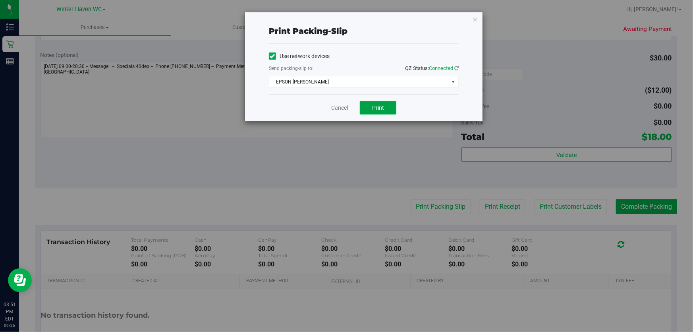
click at [381, 108] on span "Print" at bounding box center [378, 107] width 12 height 6
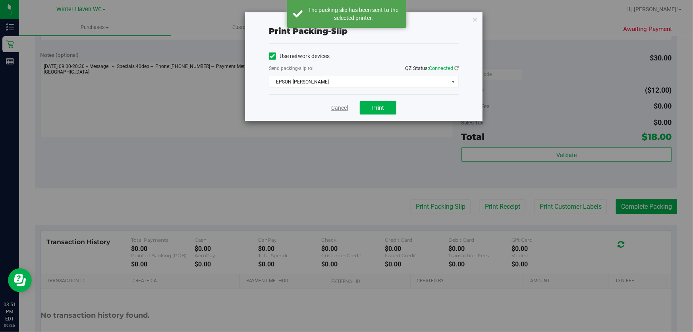
click at [338, 110] on link "Cancel" at bounding box center [339, 108] width 17 height 8
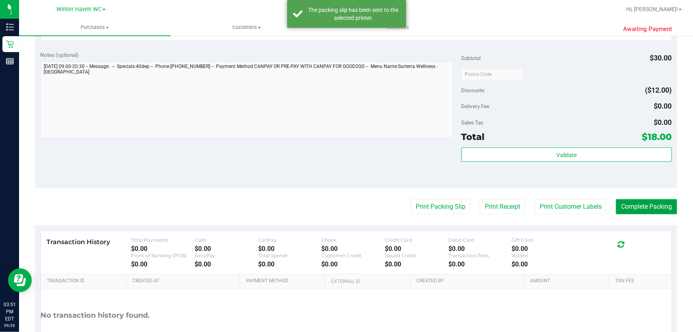
click at [651, 211] on button "Complete Packing" at bounding box center [646, 206] width 61 height 15
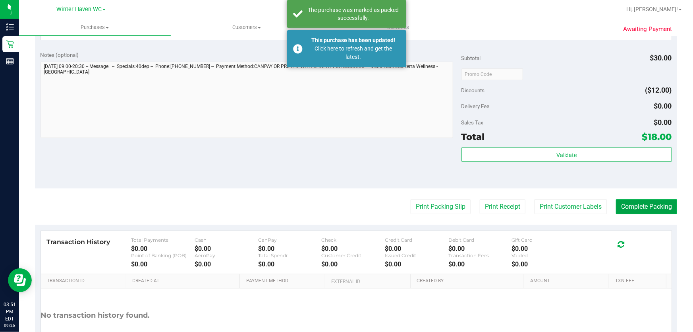
click at [650, 207] on button "Complete Packing" at bounding box center [646, 206] width 61 height 15
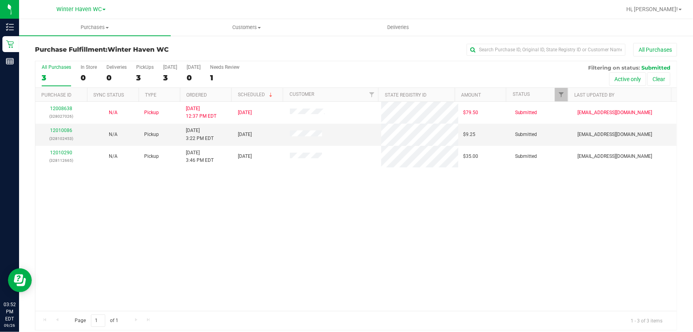
click at [488, 227] on div "12008638 (328027026) N/A Pickup [DATE] 12:37 PM EDT 9/26/2025 $79.50 Submitted …" at bounding box center [355, 206] width 641 height 209
click at [257, 249] on div "12008638 (328027026) N/A Pickup [DATE] 12:37 PM EDT 9/26/2025 $79.50 Submitted …" at bounding box center [355, 206] width 641 height 209
click at [213, 203] on div "12008638 (328027026) N/A Pickup [DATE] 12:37 PM EDT 9/26/2025 $79.50 Submitted …" at bounding box center [355, 206] width 641 height 209
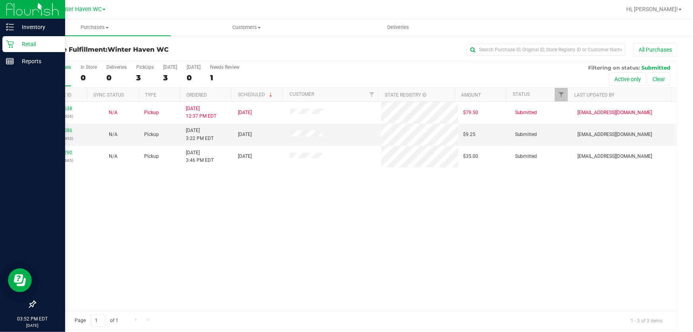
click at [28, 42] on p "Retail" at bounding box center [38, 44] width 48 height 10
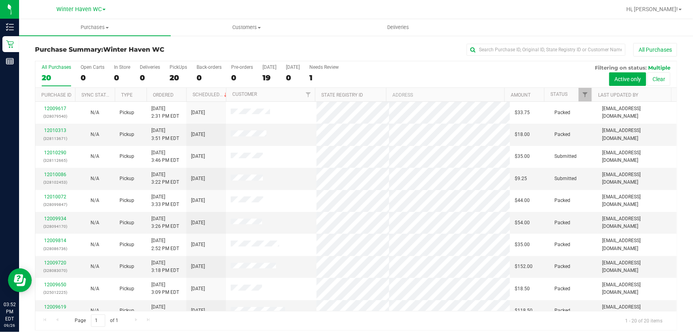
drag, startPoint x: 422, startPoint y: 69, endPoint x: 427, endPoint y: 67, distance: 5.2
click at [425, 68] on div "All Purchases 20 Open Carts 0 In Store 0 Deliveries 0 PickUps 20 Back-orders 0 …" at bounding box center [355, 74] width 641 height 27
click at [174, 74] on div "20" at bounding box center [178, 77] width 17 height 9
click at [0, 0] on input "PickUps 20" at bounding box center [0, 0] width 0 height 0
click at [413, 70] on div "All Purchases 20 Open Carts 0 In Store 0 Deliveries 0 PickUps 20 Back-orders 0 …" at bounding box center [355, 74] width 641 height 27
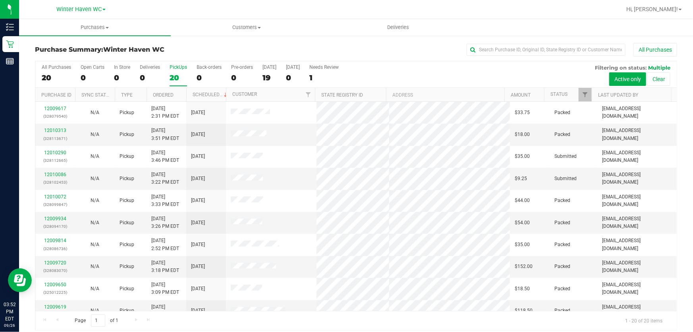
click at [413, 70] on div "All Purchases 20 Open Carts 0 In Store 0 Deliveries 0 PickUps 20 Back-orders 0 …" at bounding box center [355, 74] width 641 height 27
click at [413, 71] on div "All Purchases 20 Open Carts 0 In Store 0 Deliveries 0 PickUps 20 Back-orders 0 …" at bounding box center [355, 74] width 641 height 27
click at [56, 130] on link "12010339" at bounding box center [55, 131] width 22 height 6
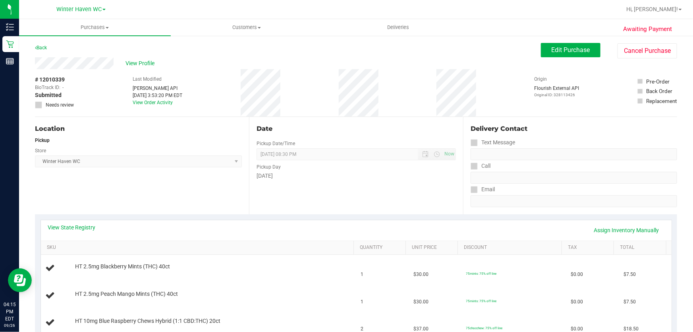
click at [195, 190] on div "Location Pickup Store [GEOGRAPHIC_DATA] WC Select Store [PERSON_NAME][GEOGRAPHI…" at bounding box center [142, 165] width 214 height 97
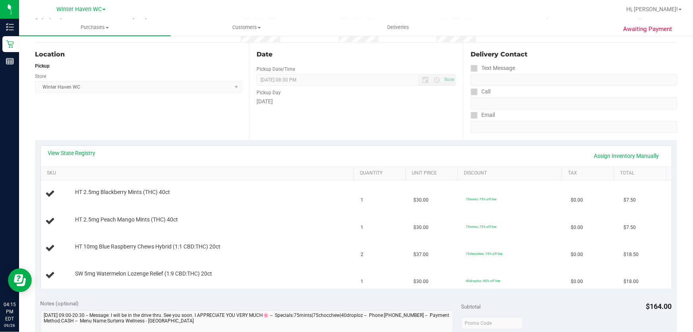
scroll to position [108, 0]
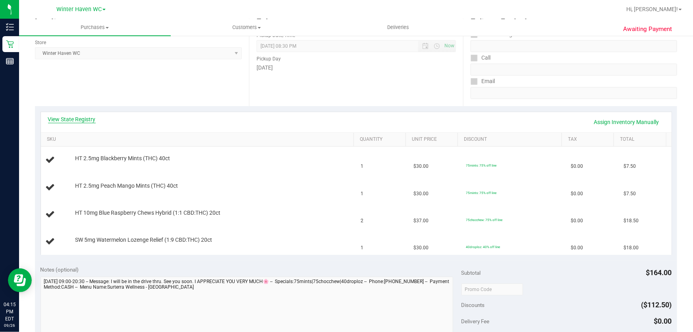
click at [72, 119] on link "View State Registry" at bounding box center [72, 119] width 48 height 8
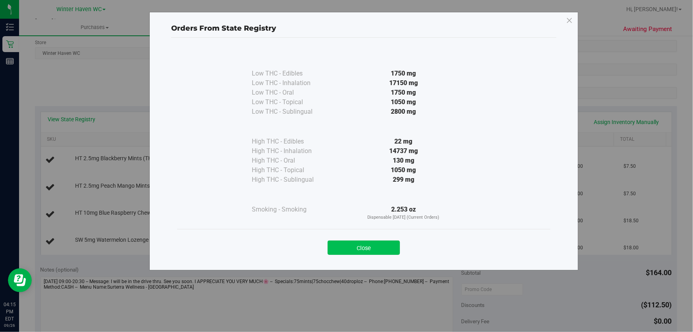
click at [365, 245] on button "Close" at bounding box center [364, 247] width 72 height 14
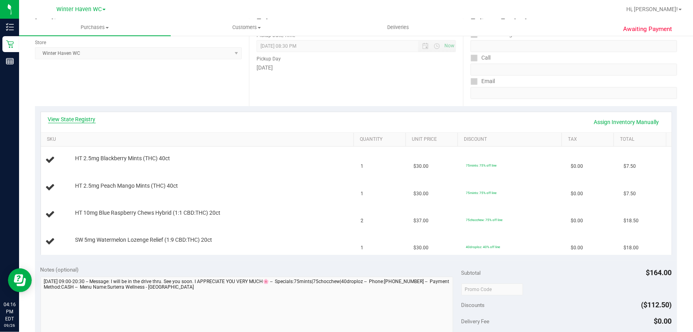
click at [84, 120] on link "View State Registry" at bounding box center [72, 119] width 48 height 8
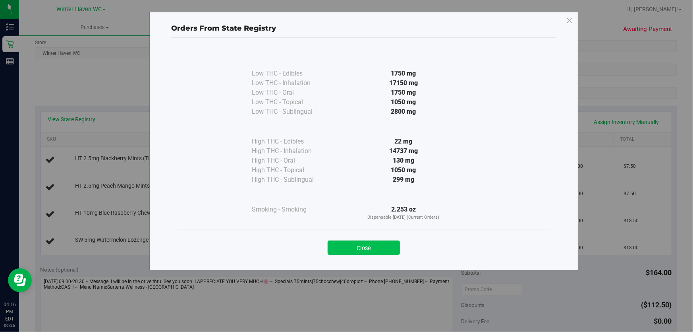
click at [381, 247] on button "Close" at bounding box center [364, 247] width 72 height 14
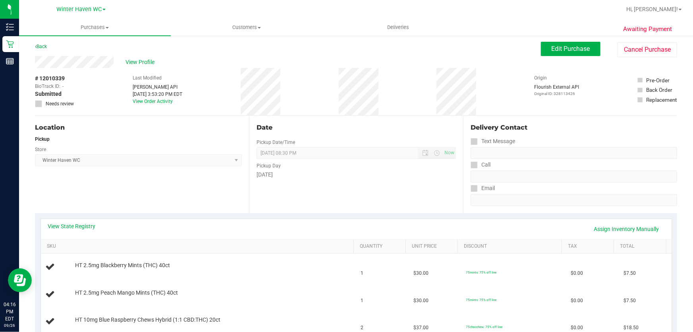
scroll to position [0, 0]
click at [577, 51] on span "Edit Purchase" at bounding box center [571, 50] width 39 height 8
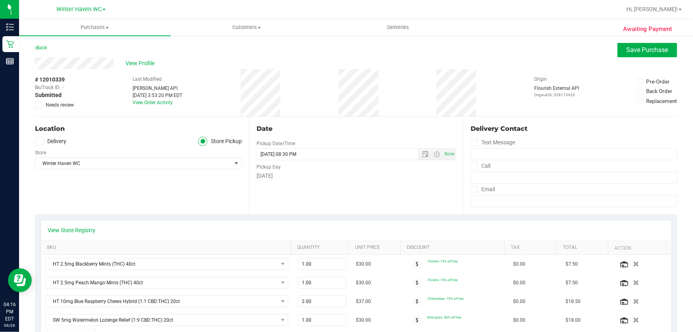
click at [38, 105] on icon at bounding box center [38, 105] width 5 height 0
click at [0, 0] on input "Needs review" at bounding box center [0, 0] width 0 height 0
click at [396, 93] on div "# 12010339 BioTrack ID: - Submitted Needs review Last Modified [PERSON_NAME] AP…" at bounding box center [356, 92] width 642 height 47
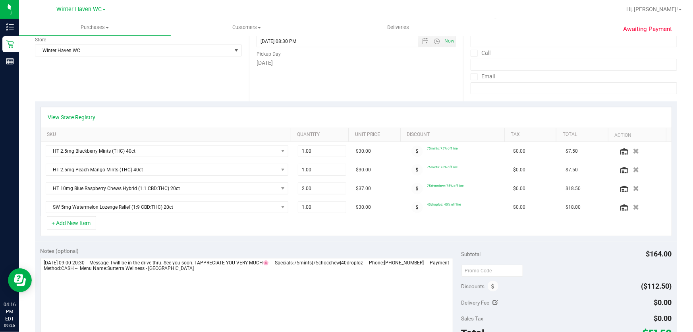
scroll to position [108, 0]
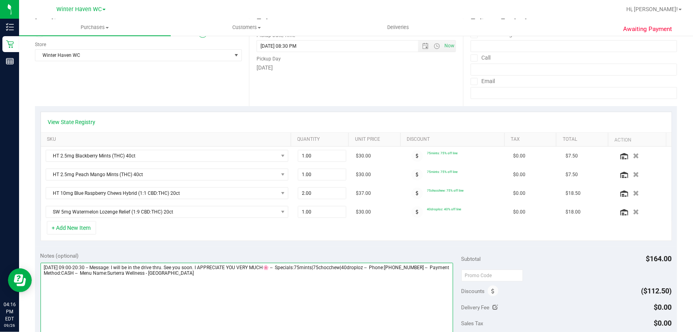
click at [253, 286] on textarea at bounding box center [247, 301] width 413 height 76
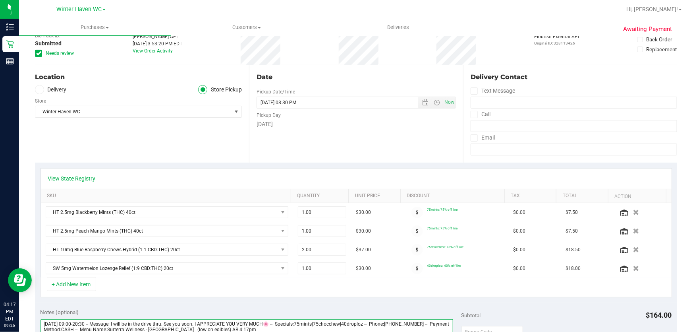
scroll to position [0, 0]
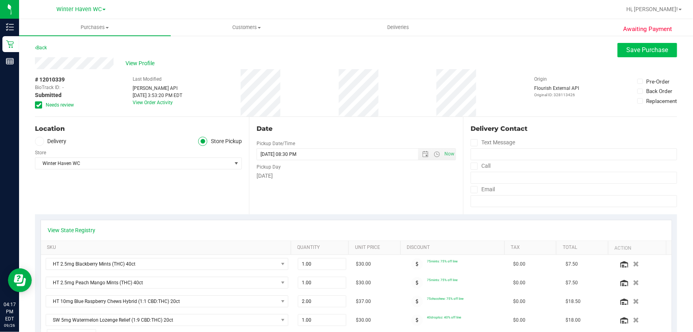
type textarea "[DATE] 09:00-20:30 -- Message: I will be in the drive thru. See you soon. I APP…"
click at [640, 44] on button "Save Purchase" at bounding box center [648, 50] width 60 height 14
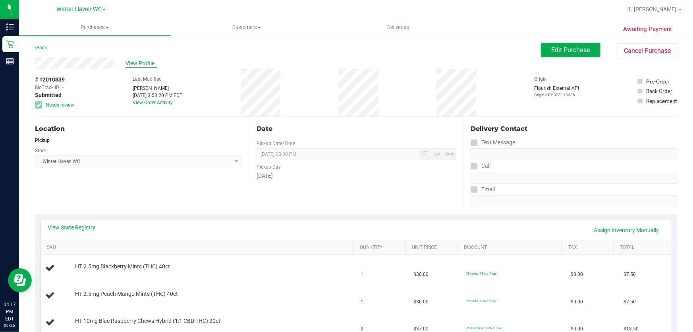
click at [141, 66] on span "View Profile" at bounding box center [142, 63] width 32 height 8
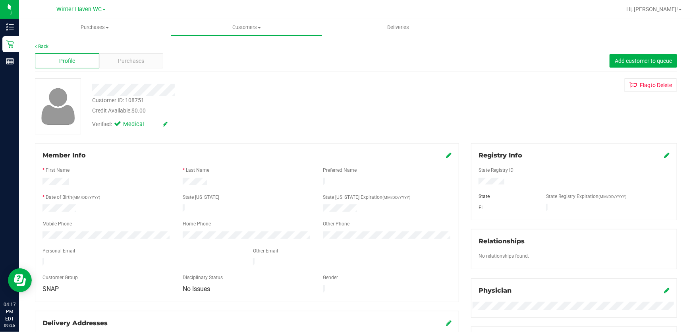
click at [131, 100] on div "Customer ID: 108751" at bounding box center [118, 100] width 52 height 8
copy div "108751"
click at [235, 92] on div at bounding box center [249, 90] width 327 height 12
click at [132, 99] on div "Customer ID: 108751" at bounding box center [118, 100] width 52 height 8
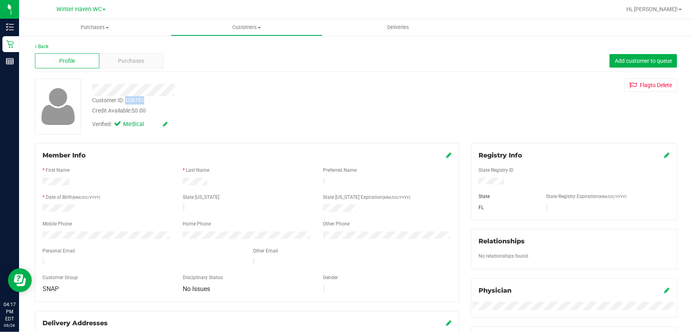
click at [132, 99] on div "Customer ID: 108751" at bounding box center [118, 100] width 52 height 8
copy div "108751"
click at [219, 93] on div at bounding box center [249, 90] width 327 height 12
click at [39, 44] on link "Back" at bounding box center [42, 47] width 14 height 6
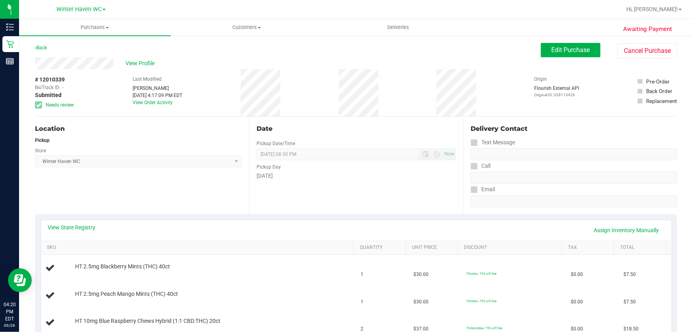
click at [186, 124] on div "Location" at bounding box center [138, 129] width 207 height 10
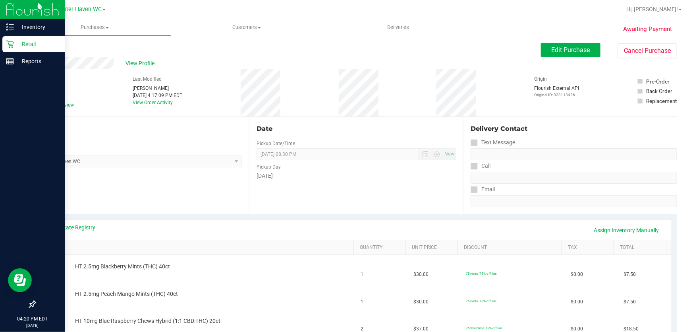
click at [31, 43] on p "Retail" at bounding box center [38, 44] width 48 height 10
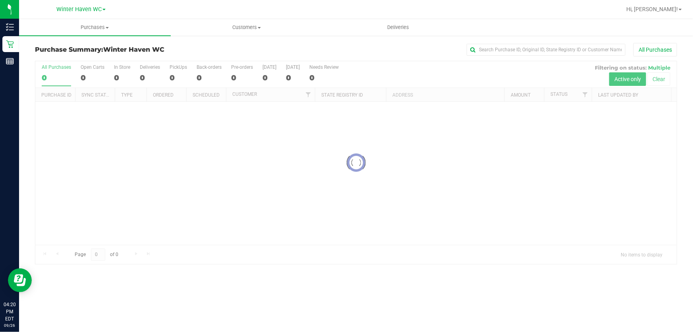
click at [415, 71] on div at bounding box center [355, 162] width 641 height 203
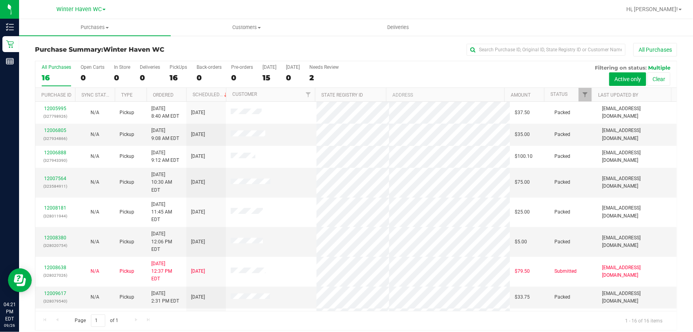
click at [381, 64] on div "All Purchases 16 Open Carts 0 In Store 0 Deliveries 0 PickUps 16 Back-orders 0 …" at bounding box center [355, 64] width 641 height 6
click at [380, 71] on div "All Purchases 16 Open Carts 0 In Store 0 Deliveries 0 PickUps 16 Back-orders 0 …" at bounding box center [355, 74] width 641 height 27
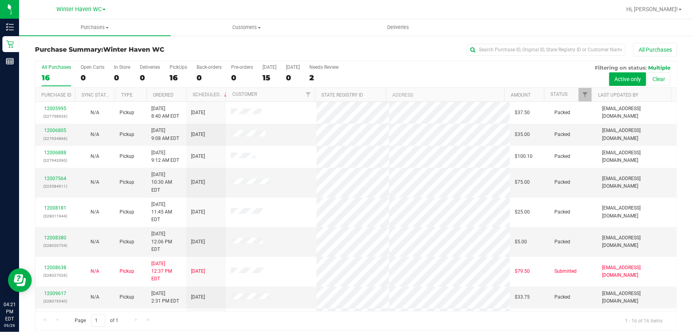
click at [380, 71] on div "All Purchases 16 Open Carts 0 In Store 0 Deliveries 0 PickUps 16 Back-orders 0 …" at bounding box center [355, 74] width 641 height 27
click at [202, 43] on div "Purchase Summary: [GEOGRAPHIC_DATA] All Purchases" at bounding box center [356, 51] width 642 height 17
click at [429, 70] on div "All Purchases 16 Open Carts 0 In Store 0 Deliveries 0 PickUps 16 Back-orders 0 …" at bounding box center [355, 74] width 641 height 27
click at [462, 72] on div "All Purchases 16 Open Carts 0 In Store 0 Deliveries 0 PickUps 16 Back-orders 0 …" at bounding box center [355, 74] width 641 height 27
click at [177, 72] on label "PickUps 16" at bounding box center [178, 75] width 17 height 22
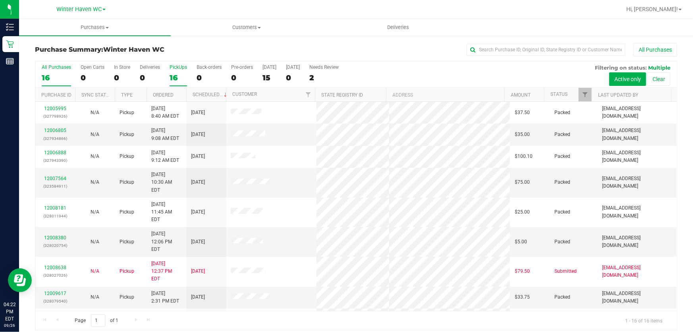
click at [0, 0] on input "PickUps 16" at bounding box center [0, 0] width 0 height 0
click at [398, 76] on div "All Purchases 15 Open Carts 0 In Store 0 Deliveries 0 PickUps 15 Back-orders 0 …" at bounding box center [355, 74] width 641 height 27
click at [398, 75] on div "All Purchases 15 Open Carts 0 In Store 0 Deliveries 0 PickUps 15 Back-orders 0 …" at bounding box center [355, 74] width 641 height 27
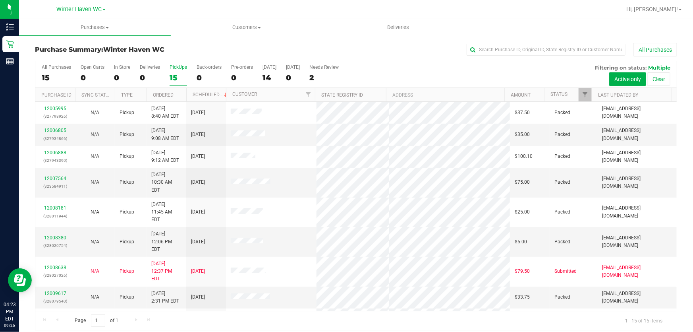
click at [398, 75] on div "All Purchases 15 Open Carts 0 In Store 0 Deliveries 0 PickUps 15 Back-orders 0 …" at bounding box center [355, 74] width 641 height 27
click at [427, 66] on div "All Purchases 15 Open Carts 0 In Store 0 Deliveries 0 PickUps 15 Back-orders 0 …" at bounding box center [355, 64] width 641 height 6
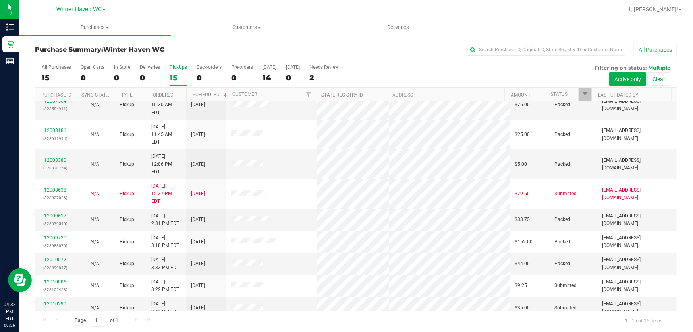
scroll to position [120, 0]
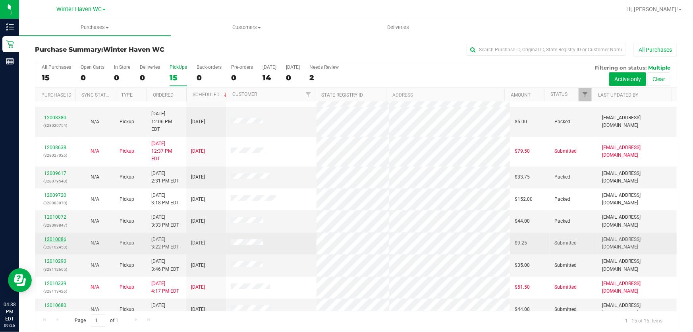
click at [58, 236] on link "12010086" at bounding box center [55, 239] width 22 height 6
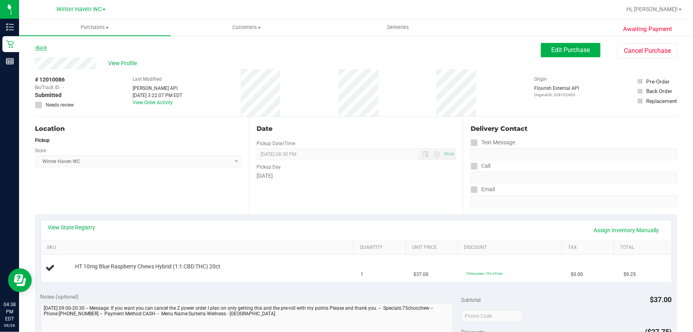
click at [43, 47] on link "Back" at bounding box center [41, 48] width 12 height 6
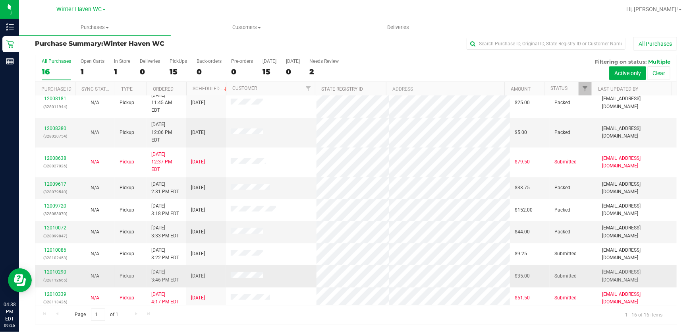
scroll to position [142, 0]
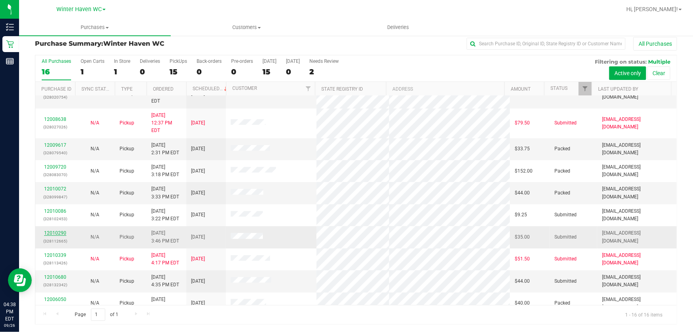
click at [60, 230] on link "12010290" at bounding box center [55, 233] width 22 height 6
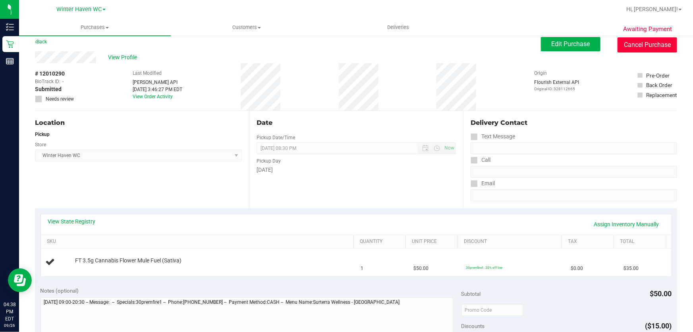
click at [628, 47] on button "Cancel Purchase" at bounding box center [648, 44] width 60 height 15
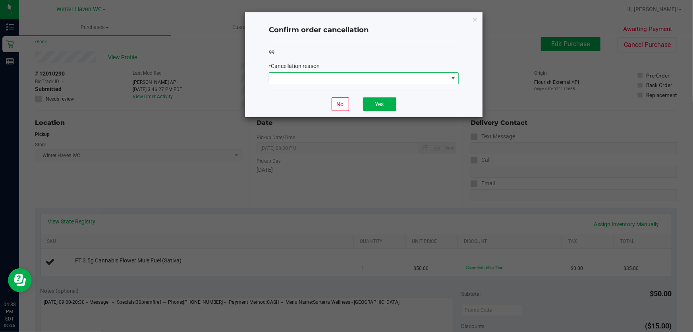
click at [367, 75] on span at bounding box center [358, 78] width 179 height 11
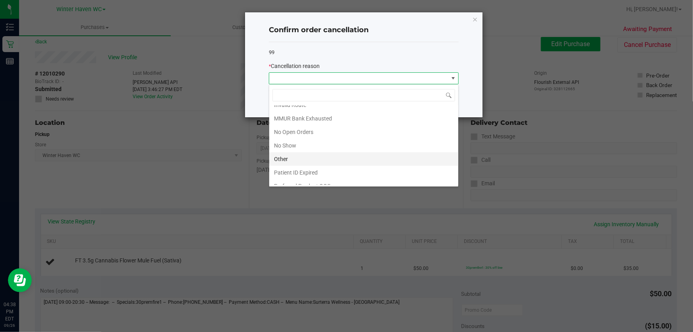
scroll to position [54, 0]
click at [346, 151] on li "Other" at bounding box center [363, 152] width 189 height 14
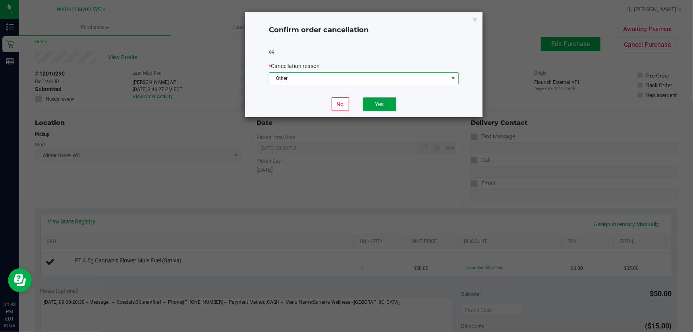
click at [390, 103] on button "Yes" at bounding box center [379, 104] width 33 height 14
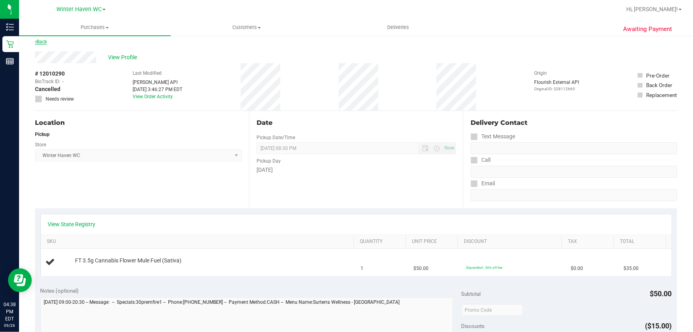
click at [39, 41] on link "Back" at bounding box center [41, 42] width 12 height 6
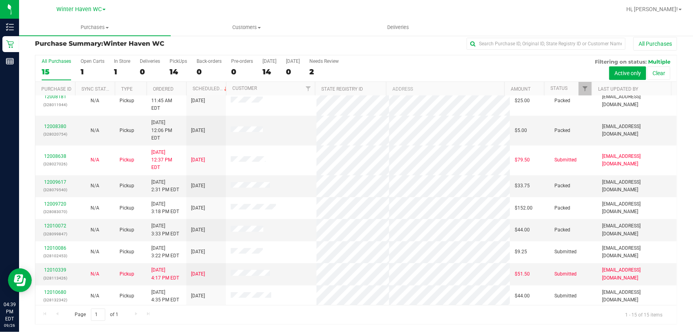
scroll to position [120, 0]
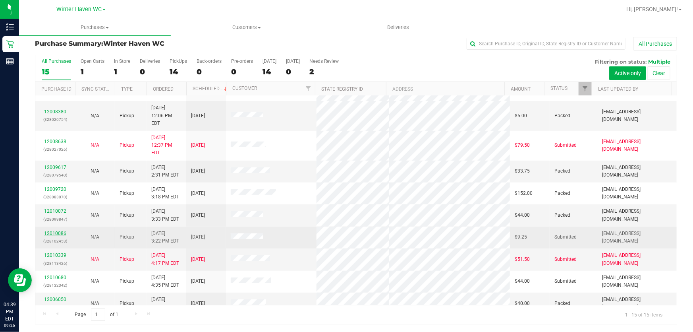
click at [52, 230] on link "12010086" at bounding box center [55, 233] width 22 height 6
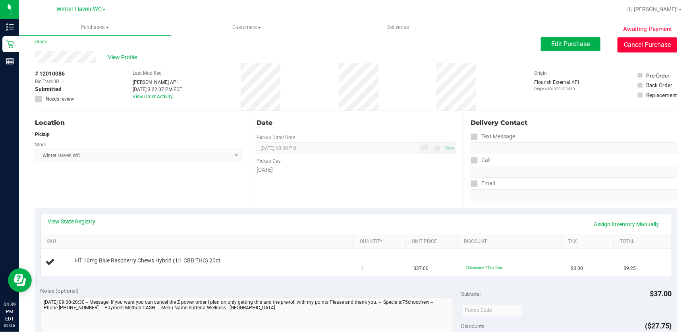
click at [629, 47] on button "Cancel Purchase" at bounding box center [648, 44] width 60 height 15
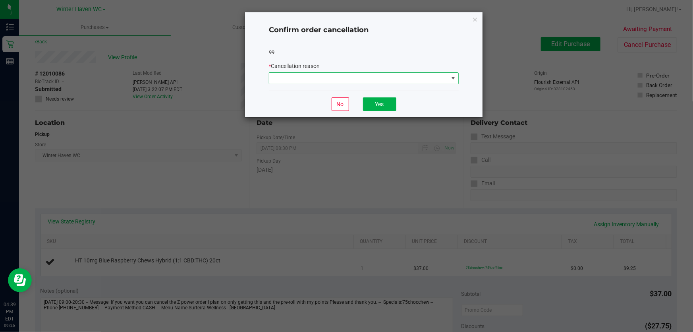
click at [321, 79] on span at bounding box center [358, 78] width 179 height 11
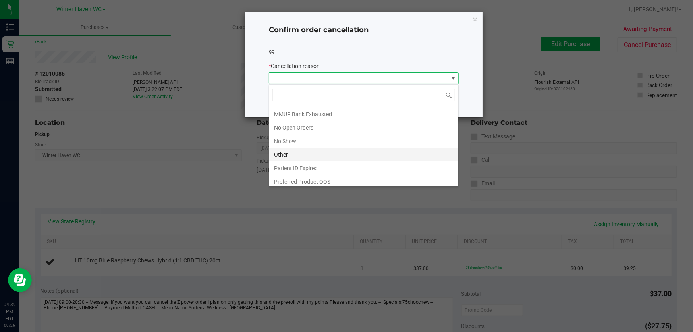
scroll to position [54, 0]
click at [351, 155] on li "Other" at bounding box center [363, 152] width 189 height 14
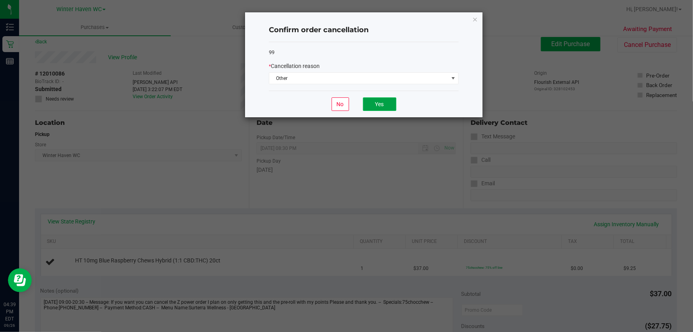
click at [380, 103] on button "Yes" at bounding box center [379, 104] width 33 height 14
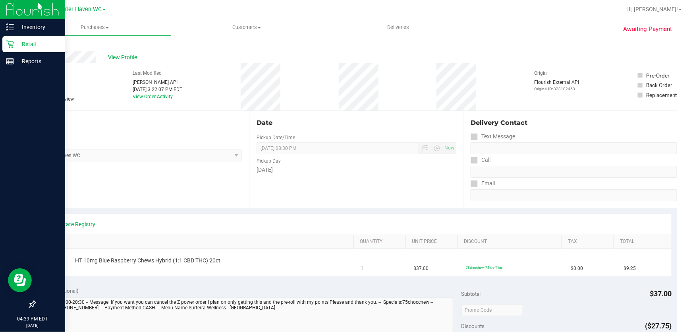
click at [24, 43] on p "Retail" at bounding box center [38, 44] width 48 height 10
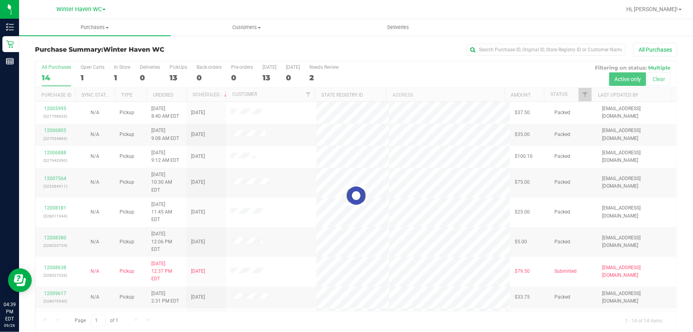
click at [448, 75] on div at bounding box center [355, 195] width 641 height 269
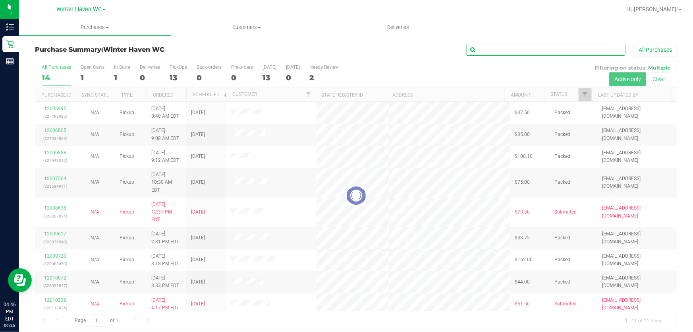
click at [558, 52] on input "text" at bounding box center [546, 50] width 159 height 12
paste input "12008638"
type input "12008638"
click at [425, 54] on div "12008638 All Purchases" at bounding box center [463, 50] width 428 height 14
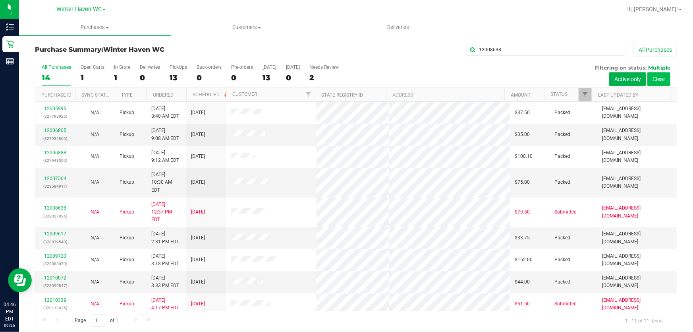
click at [647, 77] on button "Clear" at bounding box center [658, 79] width 23 height 14
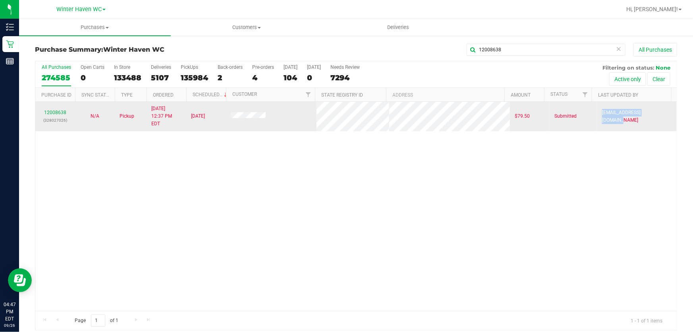
drag, startPoint x: 591, startPoint y: 113, endPoint x: 645, endPoint y: 114, distance: 53.6
click at [645, 114] on td "[EMAIL_ADDRESS][DOMAIN_NAME]" at bounding box center [636, 116] width 79 height 29
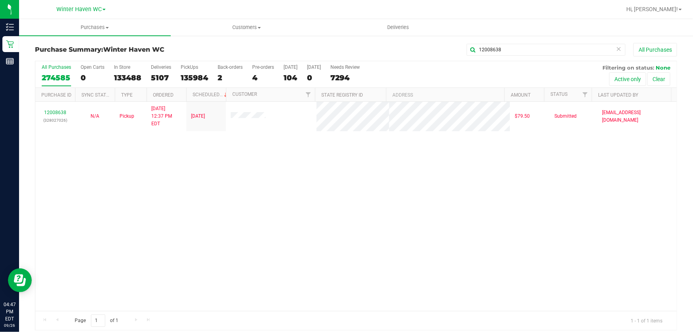
click at [620, 128] on div "12008638 (328027026) N/A Pickup [DATE] 12:37 PM EDT 9/26/2025 $79.50 Submitted …" at bounding box center [355, 206] width 641 height 209
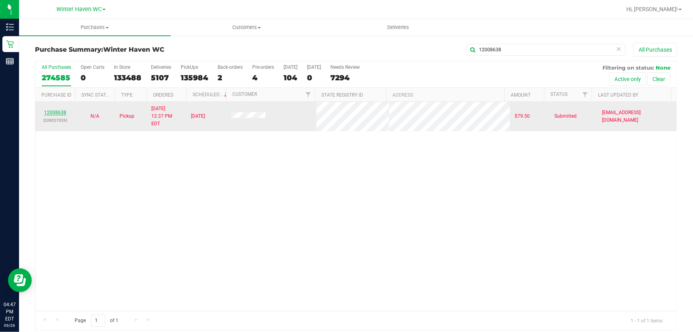
click at [59, 110] on link "12008638" at bounding box center [55, 113] width 22 height 6
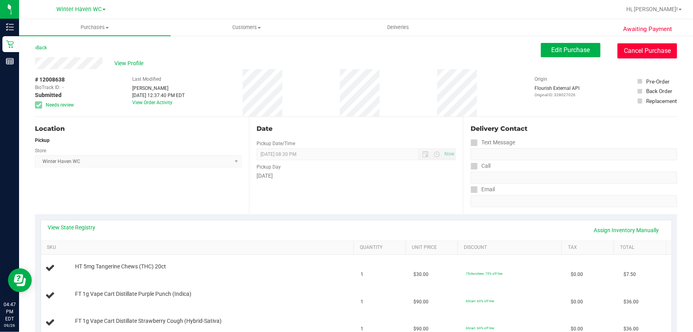
click at [650, 54] on button "Cancel Purchase" at bounding box center [648, 50] width 60 height 15
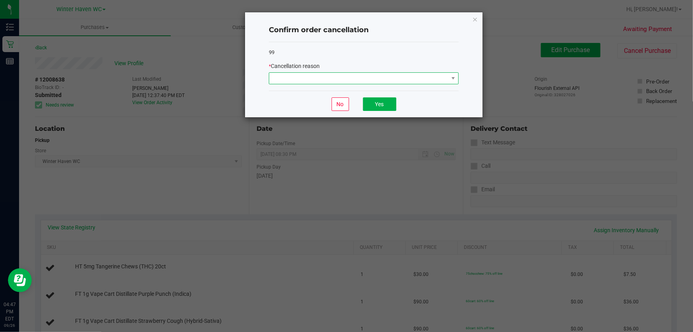
click at [418, 75] on span at bounding box center [358, 78] width 179 height 11
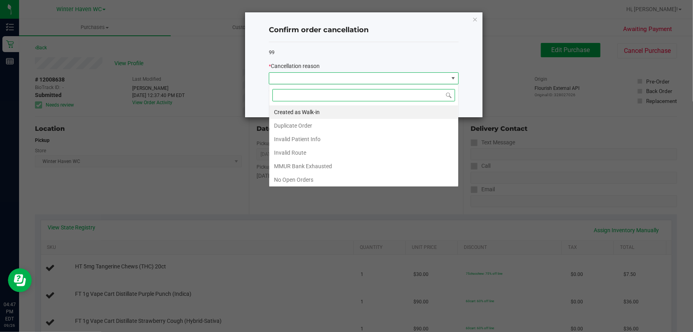
scroll to position [12, 190]
click at [301, 128] on li "Duplicate Order" at bounding box center [363, 126] width 189 height 14
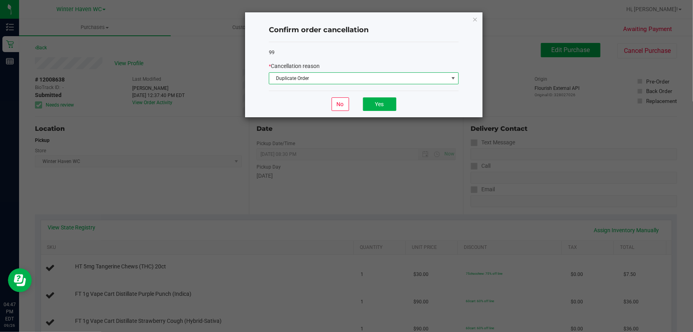
click at [282, 111] on div "No Yes" at bounding box center [364, 104] width 190 height 27
click at [363, 102] on button "Yes" at bounding box center [379, 104] width 33 height 14
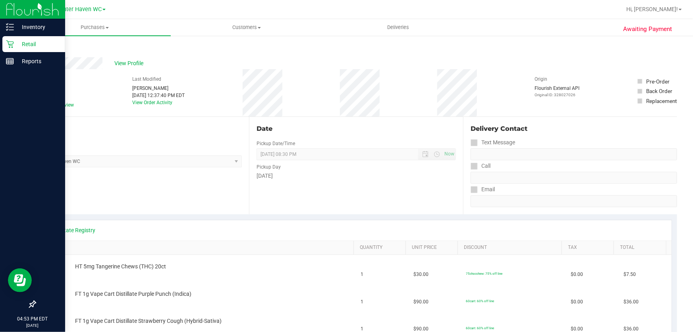
click at [34, 42] on p "Retail" at bounding box center [38, 44] width 48 height 10
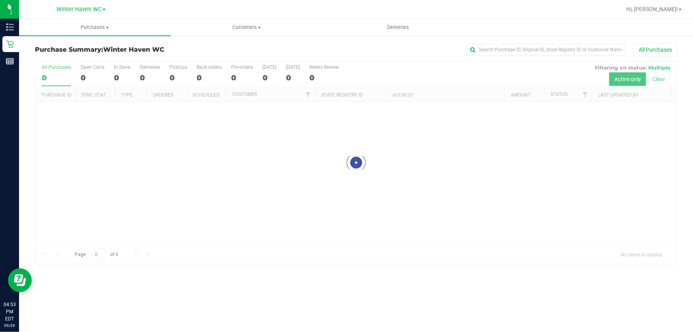
click at [390, 66] on div at bounding box center [355, 162] width 641 height 203
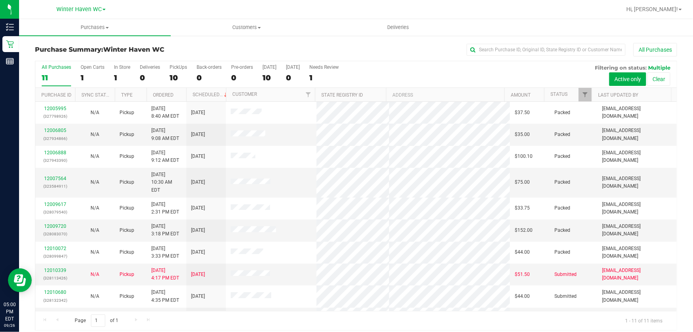
scroll to position [32, 0]
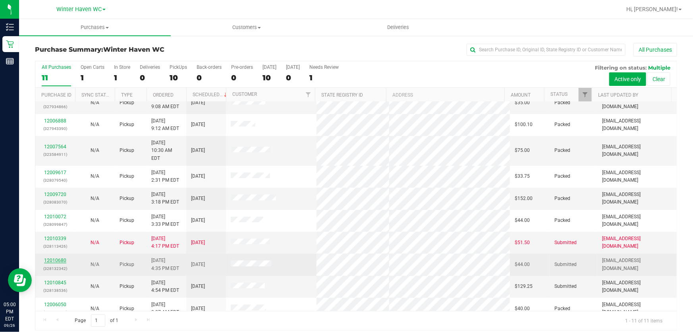
click at [52, 257] on link "12010680" at bounding box center [55, 260] width 22 height 6
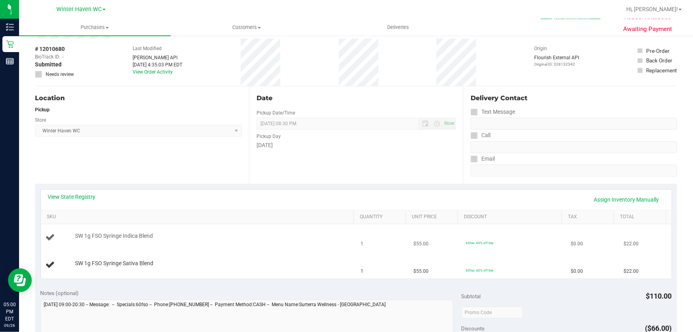
scroll to position [72, 0]
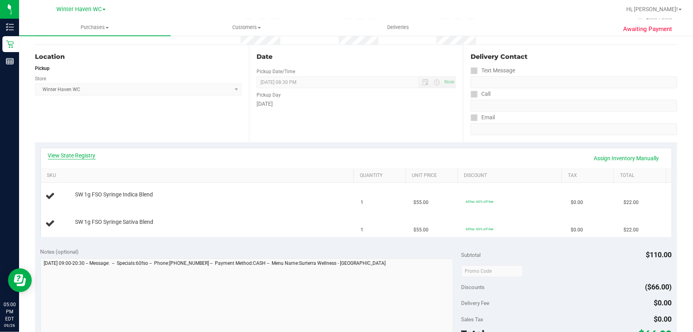
click at [79, 157] on link "View State Registry" at bounding box center [72, 155] width 48 height 8
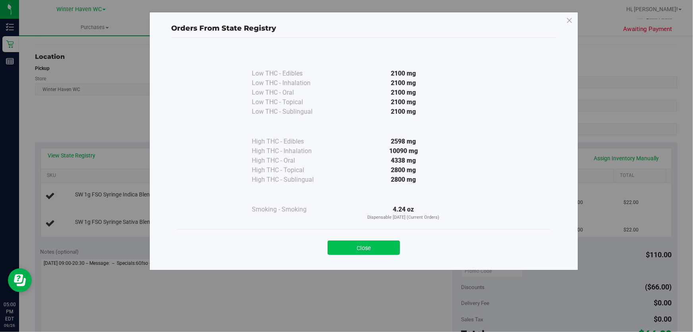
click at [373, 246] on button "Close" at bounding box center [364, 247] width 72 height 14
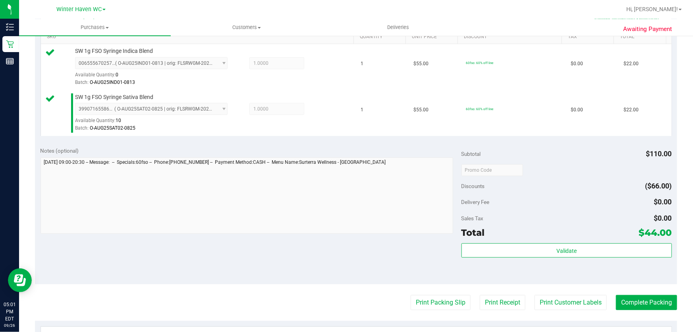
scroll to position [211, 0]
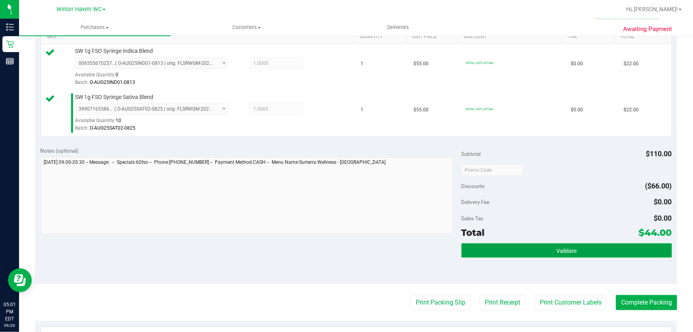
click at [574, 250] on button "Validate" at bounding box center [567, 250] width 211 height 14
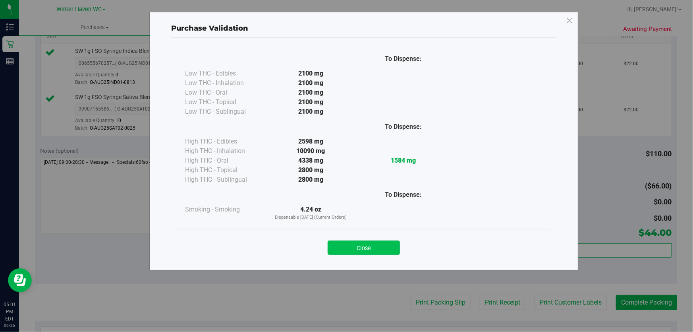
click at [355, 242] on button "Close" at bounding box center [364, 247] width 72 height 14
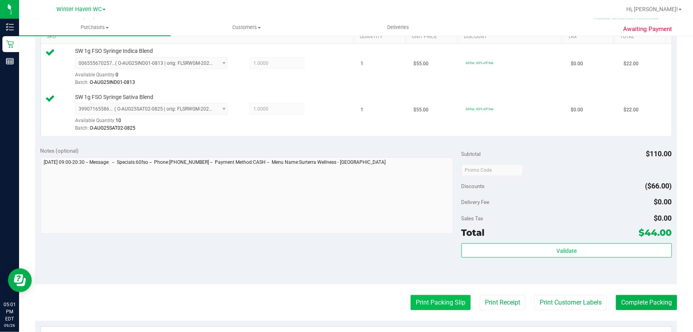
click at [445, 307] on button "Print Packing Slip" at bounding box center [441, 302] width 60 height 15
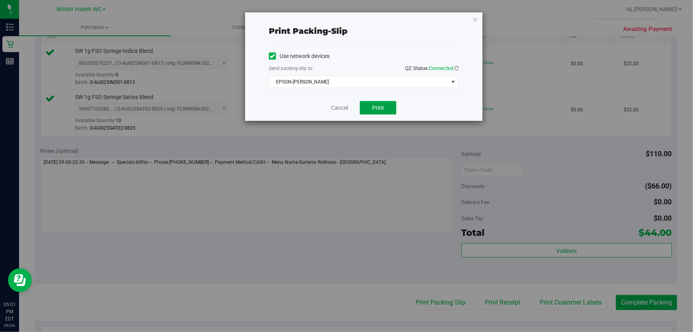
click at [378, 110] on span "Print" at bounding box center [378, 107] width 12 height 6
click at [333, 104] on link "Cancel" at bounding box center [339, 108] width 17 height 8
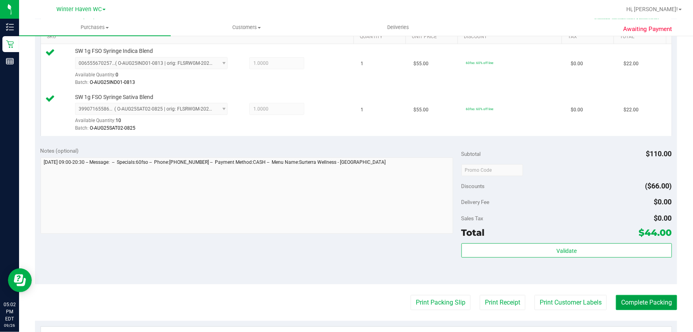
click at [651, 306] on button "Complete Packing" at bounding box center [646, 302] width 61 height 15
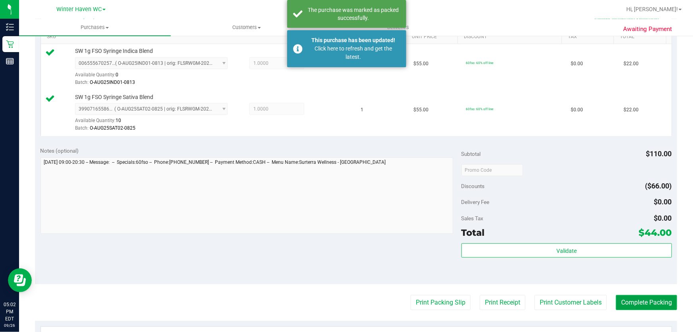
click at [648, 295] on button "Complete Packing" at bounding box center [646, 302] width 61 height 15
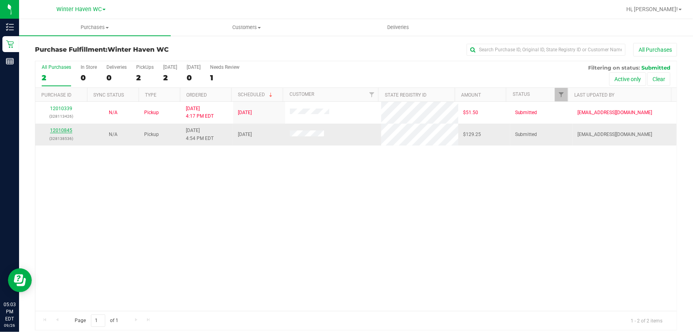
click at [68, 130] on link "12010845" at bounding box center [61, 131] width 22 height 6
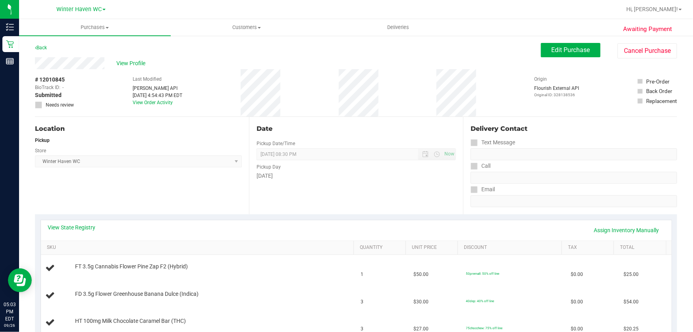
click at [377, 184] on div "Date Pickup Date/Time [DATE] Now [DATE] 08:30 PM Now Pickup Day [DATE]" at bounding box center [356, 165] width 214 height 97
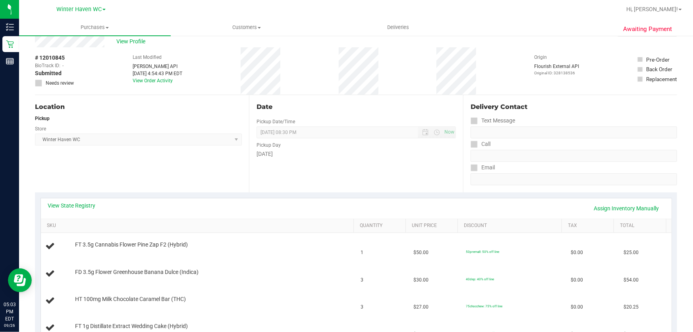
scroll to position [108, 0]
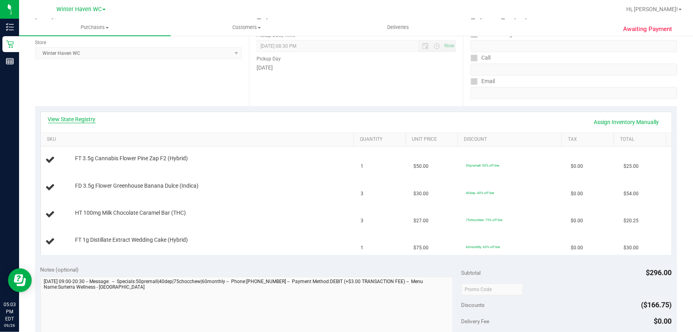
click at [68, 122] on link "View State Registry" at bounding box center [72, 119] width 48 height 8
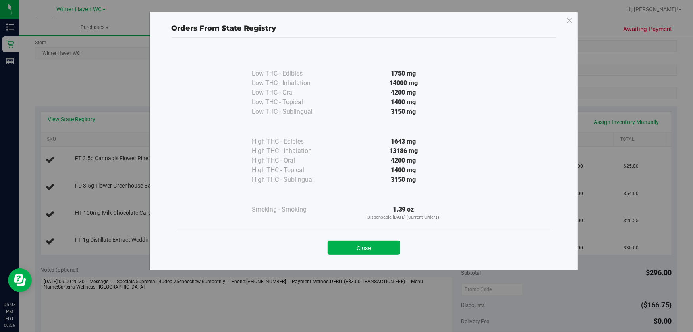
click at [362, 156] on div "4200 mg" at bounding box center [403, 161] width 145 height 10
click at [381, 249] on button "Close" at bounding box center [364, 247] width 72 height 14
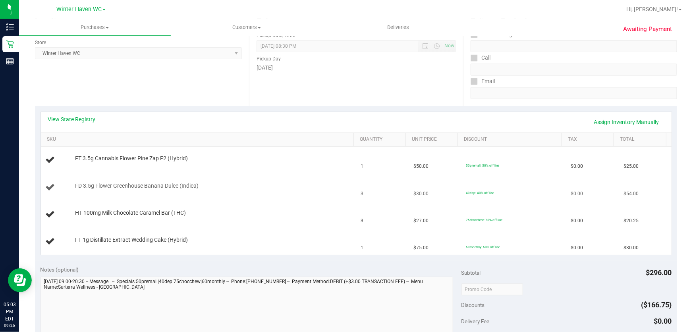
click at [262, 190] on div "FD 3.5g Flower Greenhouse Banana Dulce (Indica)" at bounding box center [199, 187] width 306 height 11
click at [84, 119] on link "View State Registry" at bounding box center [72, 119] width 48 height 8
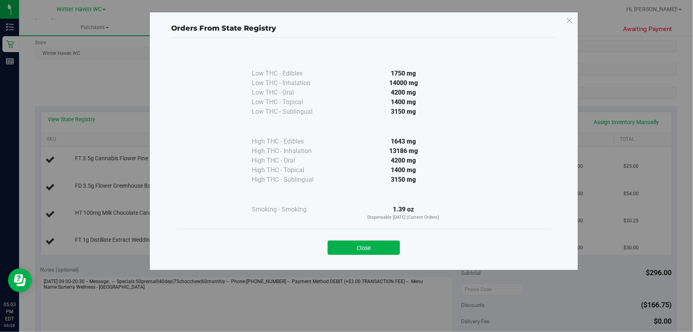
click at [338, 149] on div "13186 mg" at bounding box center [403, 151] width 145 height 10
click at [364, 246] on button "Close" at bounding box center [364, 247] width 72 height 14
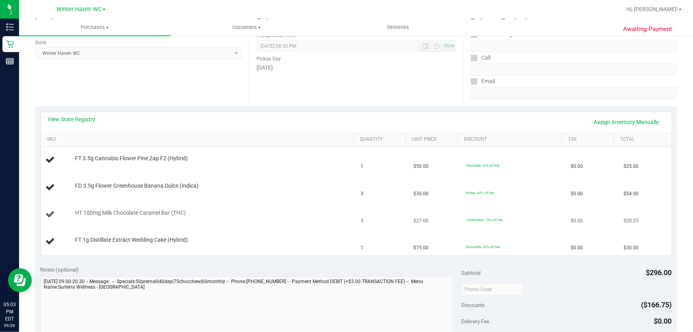
drag, startPoint x: 261, startPoint y: 213, endPoint x: 266, endPoint y: 212, distance: 4.4
click at [262, 213] on div "HT 100mg Milk Chocolate Caramel Bar (THC)" at bounding box center [210, 213] width 279 height 8
click at [89, 120] on link "View State Registry" at bounding box center [72, 119] width 48 height 8
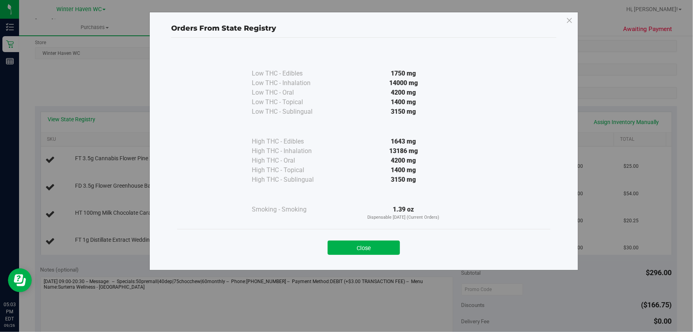
click at [354, 172] on div "1400 mg" at bounding box center [403, 170] width 145 height 10
click at [361, 246] on button "Close" at bounding box center [364, 247] width 72 height 14
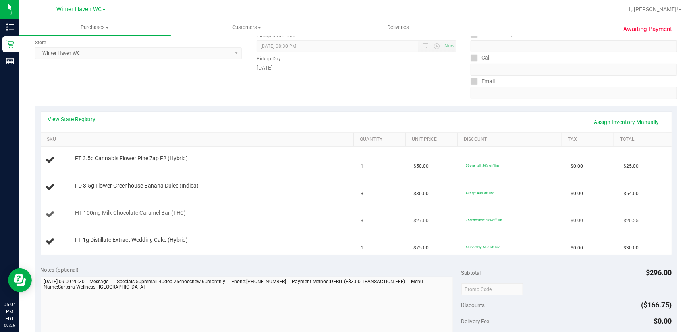
scroll to position [144, 0]
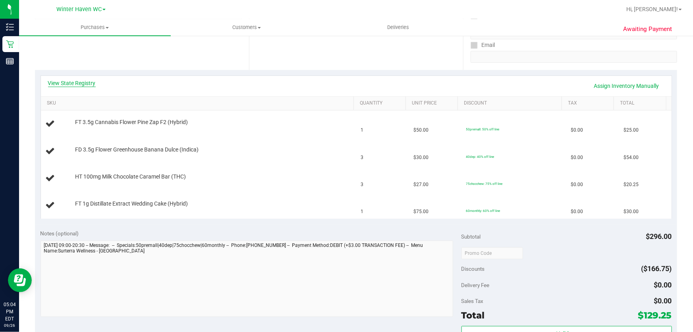
click at [80, 83] on link "View State Registry" at bounding box center [72, 83] width 48 height 8
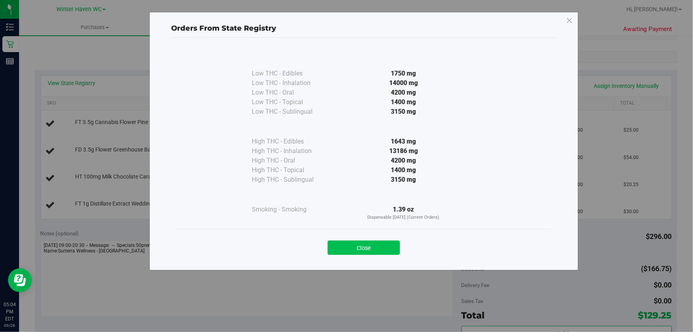
click at [361, 250] on button "Close" at bounding box center [364, 247] width 72 height 14
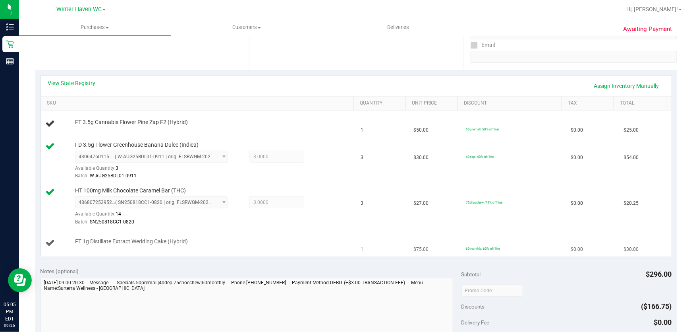
click at [267, 232] on td "FT 1g Distillate Extract Wedding Cake (Hybrid)" at bounding box center [198, 243] width 315 height 27
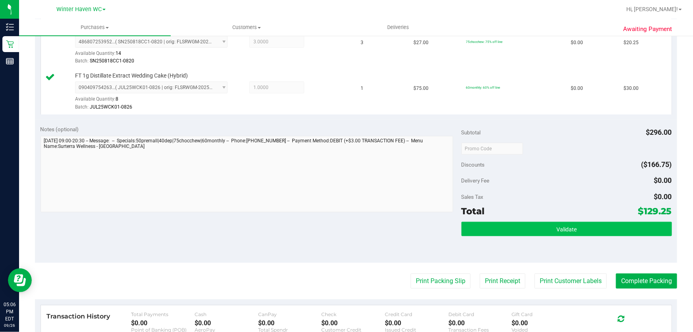
scroll to position [325, 0]
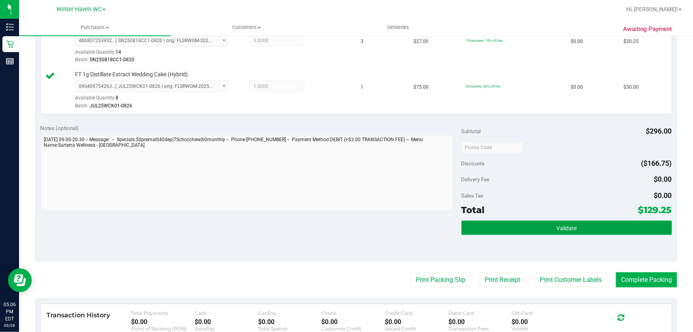
click at [539, 226] on button "Validate" at bounding box center [567, 227] width 211 height 14
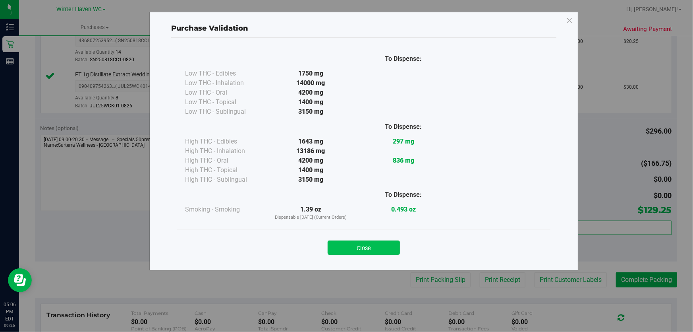
click at [377, 242] on button "Close" at bounding box center [364, 247] width 72 height 14
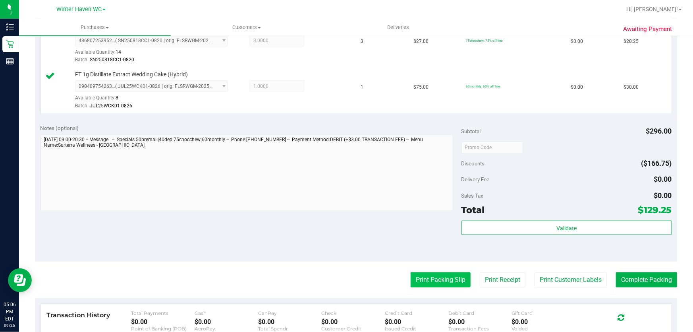
click at [435, 281] on button "Print Packing Slip" at bounding box center [441, 279] width 60 height 15
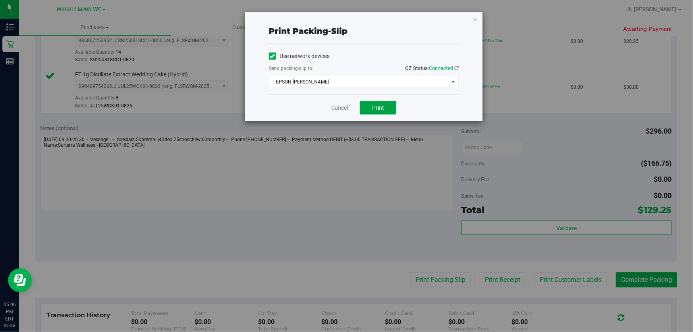
click at [386, 106] on button "Print" at bounding box center [378, 108] width 37 height 14
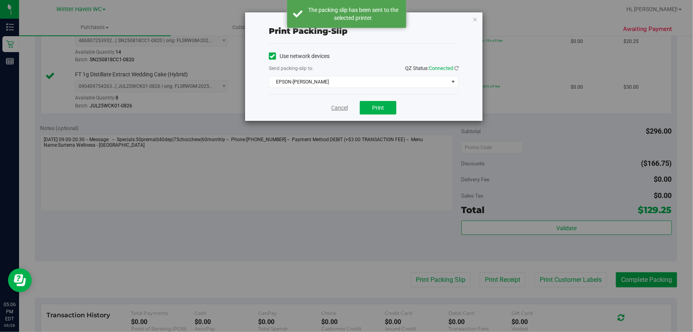
click at [342, 110] on link "Cancel" at bounding box center [339, 108] width 17 height 8
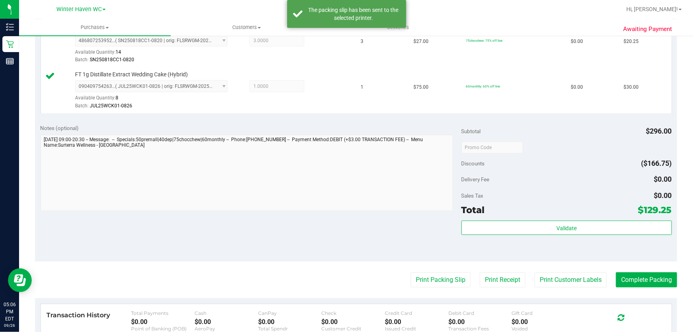
drag, startPoint x: 338, startPoint y: 235, endPoint x: 371, endPoint y: 217, distance: 37.3
click at [347, 226] on div "Notes (optional) Subtotal $296.00 Discounts ($166.75) Delivery Fee $0.00 Sales …" at bounding box center [356, 189] width 642 height 143
click at [634, 277] on button "Complete Packing" at bounding box center [646, 279] width 61 height 15
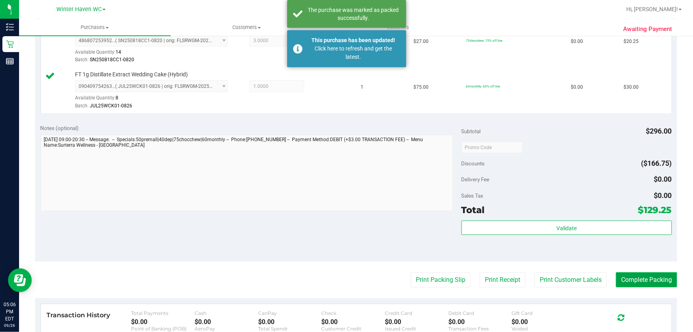
click at [634, 277] on button "Complete Packing" at bounding box center [646, 279] width 61 height 15
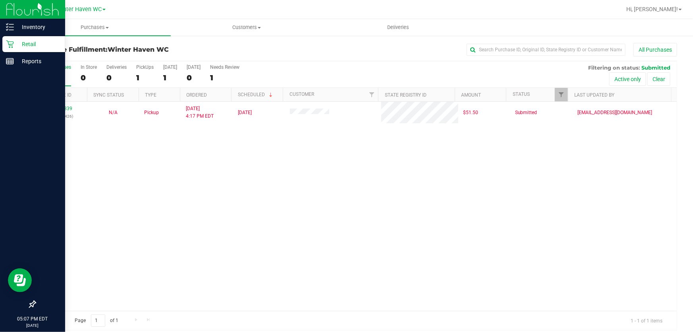
click at [27, 42] on p "Retail" at bounding box center [38, 44] width 48 height 10
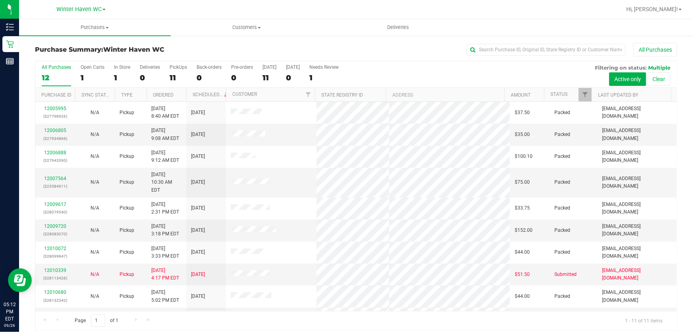
click at [368, 71] on div "All Purchases 12 Open Carts 1 In Store 1 Deliveries 0 PickUps 11 Back-orders 0 …" at bounding box center [355, 74] width 641 height 27
click at [411, 68] on div "All Purchases 12 Open Carts 1 In Store 1 Deliveries 0 PickUps 11 Back-orders 0 …" at bounding box center [355, 74] width 641 height 27
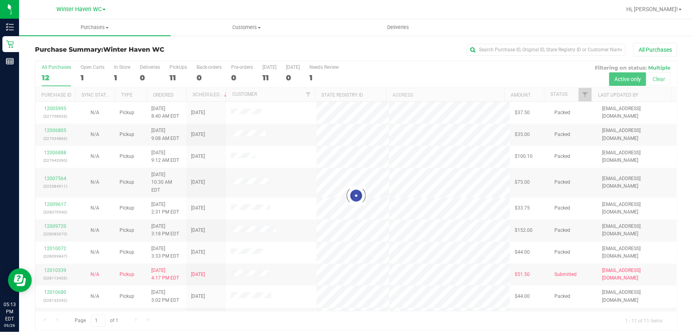
click at [349, 44] on div "All Purchases" at bounding box center [463, 50] width 428 height 14
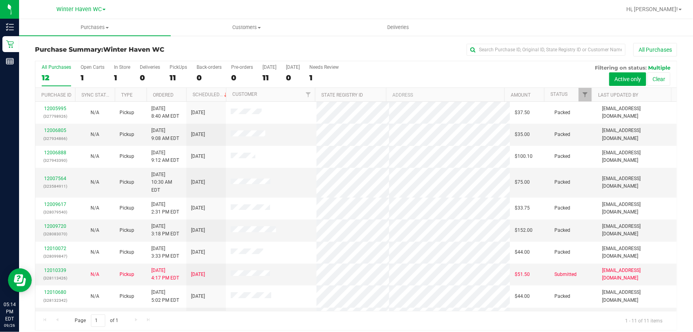
click at [417, 70] on div "All Purchases 12 Open Carts 1 In Store 1 Deliveries 0 PickUps 11 Back-orders 0 …" at bounding box center [355, 74] width 641 height 27
click at [405, 69] on div "All Purchases 12 Open Carts 1 In Store 1 Deliveries 0 PickUps 11 Back-orders 0 …" at bounding box center [355, 74] width 641 height 27
click at [425, 75] on div "All Purchases 12 Open Carts 1 In Store 1 Deliveries 0 PickUps 11 Back-orders 0 …" at bounding box center [355, 74] width 641 height 27
click at [380, 45] on div "All Purchases" at bounding box center [463, 50] width 428 height 14
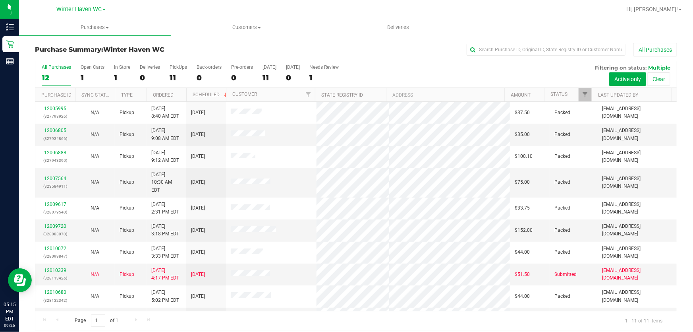
click at [244, 44] on div "Purchase Summary: [GEOGRAPHIC_DATA] All Purchases" at bounding box center [356, 51] width 642 height 17
click at [367, 67] on div "All Purchases 12 Open Carts 1 In Store 1 Deliveries 0 PickUps 11 Back-orders 0 …" at bounding box center [355, 64] width 641 height 6
click at [365, 44] on div "All Purchases" at bounding box center [463, 50] width 428 height 14
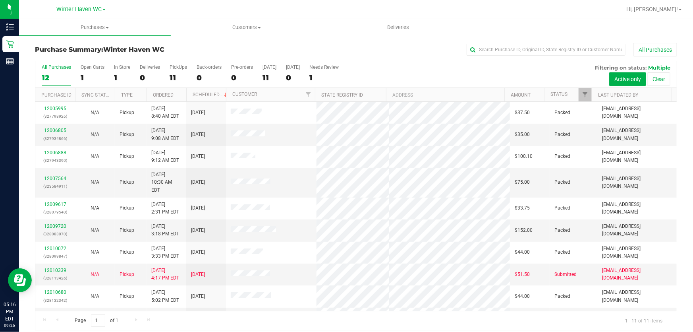
click at [365, 44] on div "All Purchases" at bounding box center [463, 50] width 428 height 14
click at [377, 73] on div "All Purchases 12 Open Carts 1 In Store 1 Deliveries 0 PickUps 11 Back-orders 0 …" at bounding box center [355, 74] width 641 height 27
click at [381, 43] on div "All Purchases" at bounding box center [463, 50] width 428 height 14
click at [236, 48] on h3 "Purchase Summary: [GEOGRAPHIC_DATA]" at bounding box center [142, 49] width 214 height 7
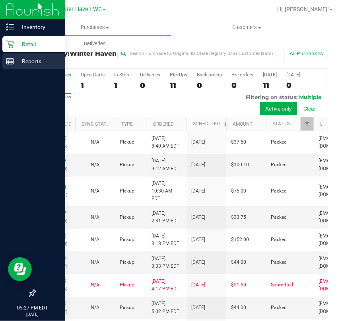
click at [33, 61] on p "Reports" at bounding box center [38, 61] width 48 height 10
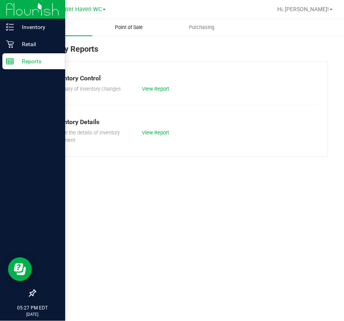
click at [134, 23] on uib-tab-heading "Point of Sale" at bounding box center [129, 27] width 72 height 16
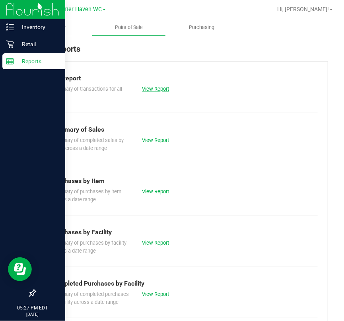
click at [166, 87] on link "View Report" at bounding box center [155, 89] width 27 height 6
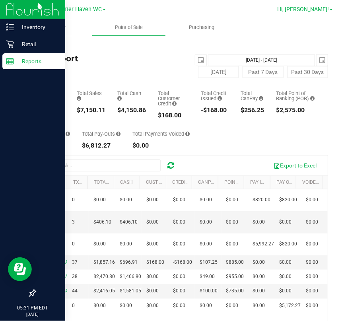
click at [331, 7] on link "Hi, [PERSON_NAME]!" at bounding box center [305, 9] width 62 height 8
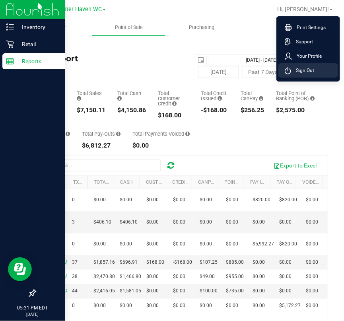
click at [305, 71] on span "Sign Out" at bounding box center [302, 70] width 23 height 8
